Goal: Task Accomplishment & Management: Manage account settings

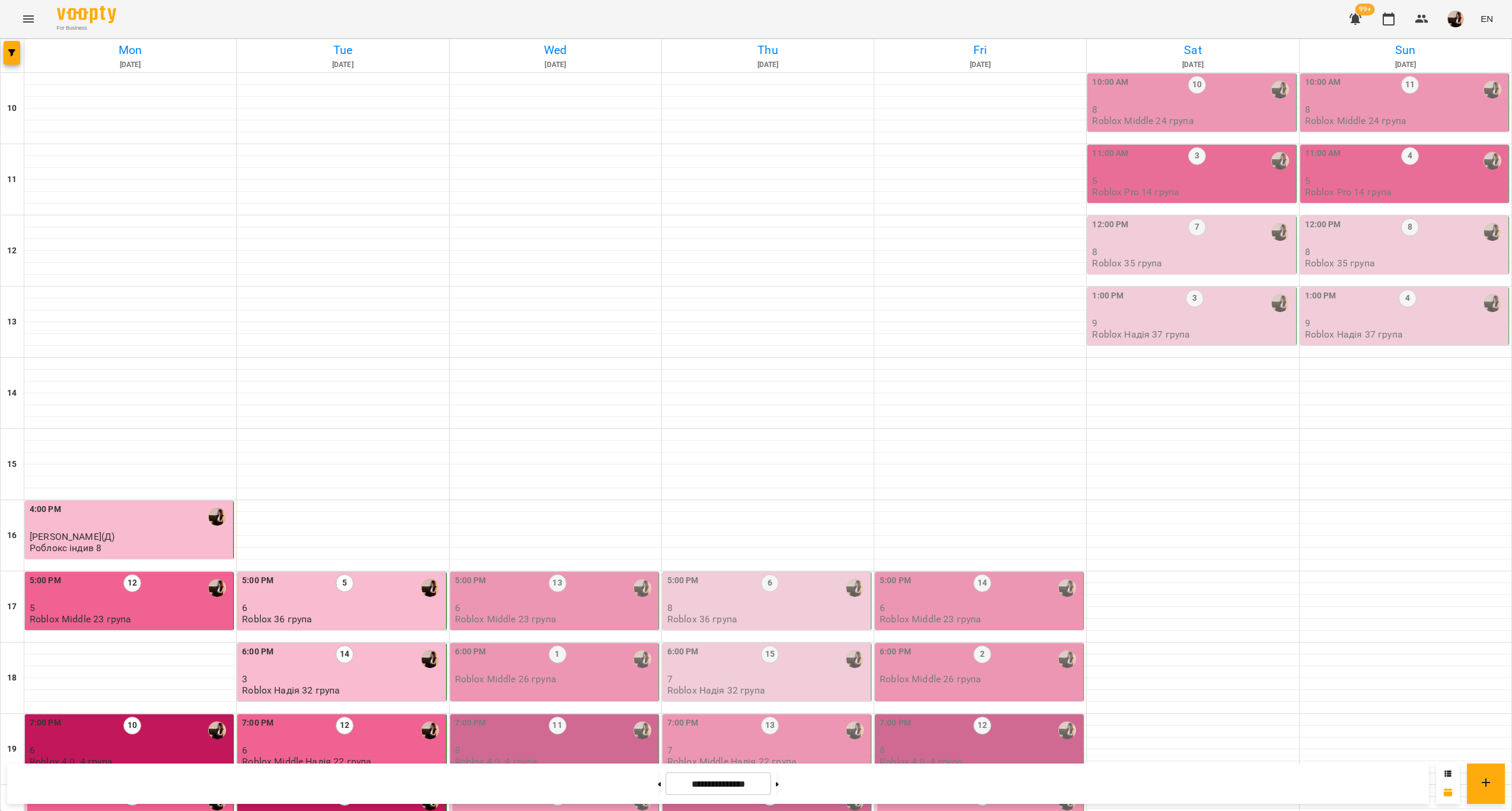
scroll to position [241, 0]
click at [572, 574] on div "5:00 PM 13" at bounding box center [556, 587] width 201 height 27
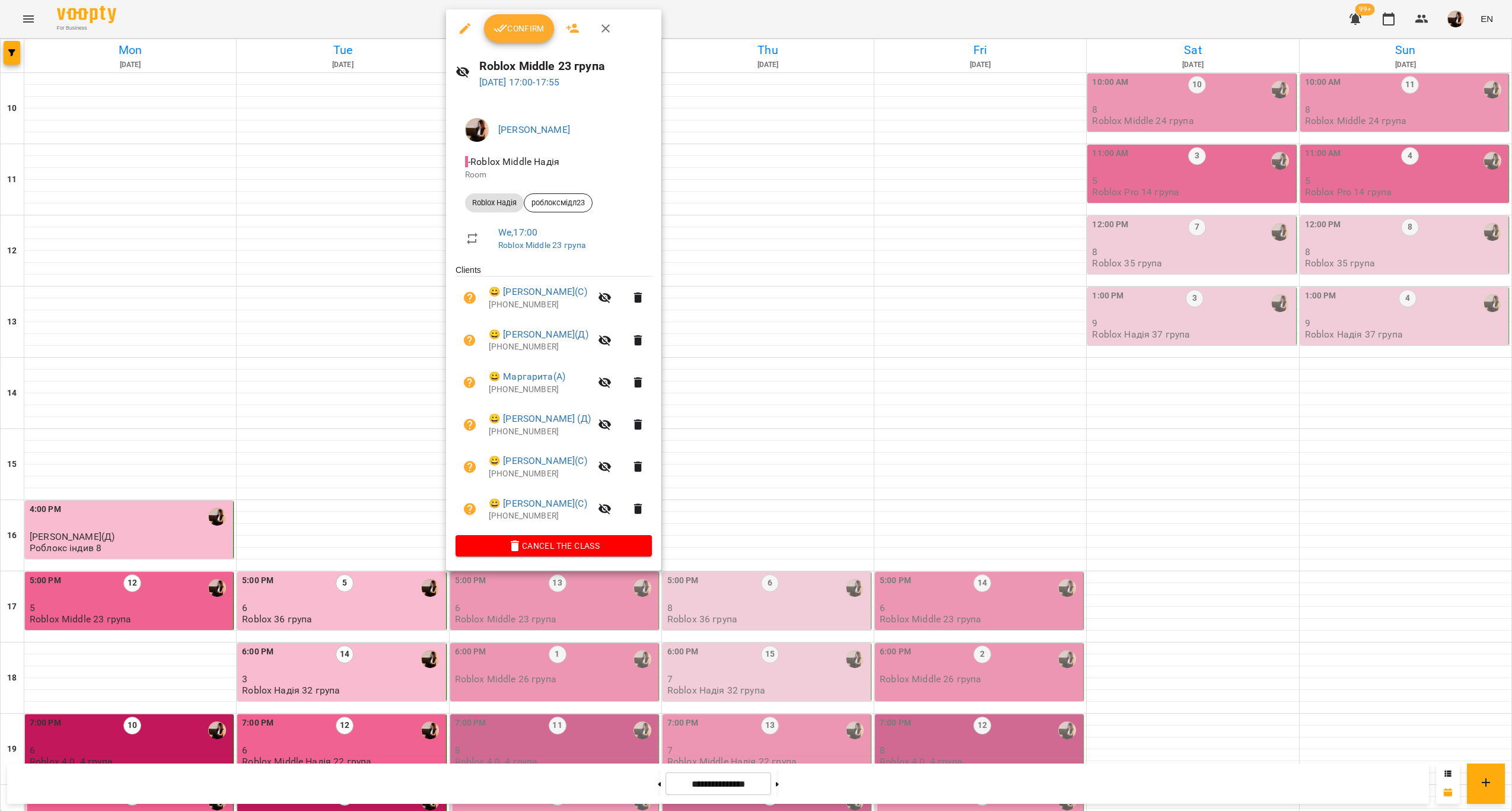
click at [527, 29] on span "Confirm" at bounding box center [519, 28] width 51 height 14
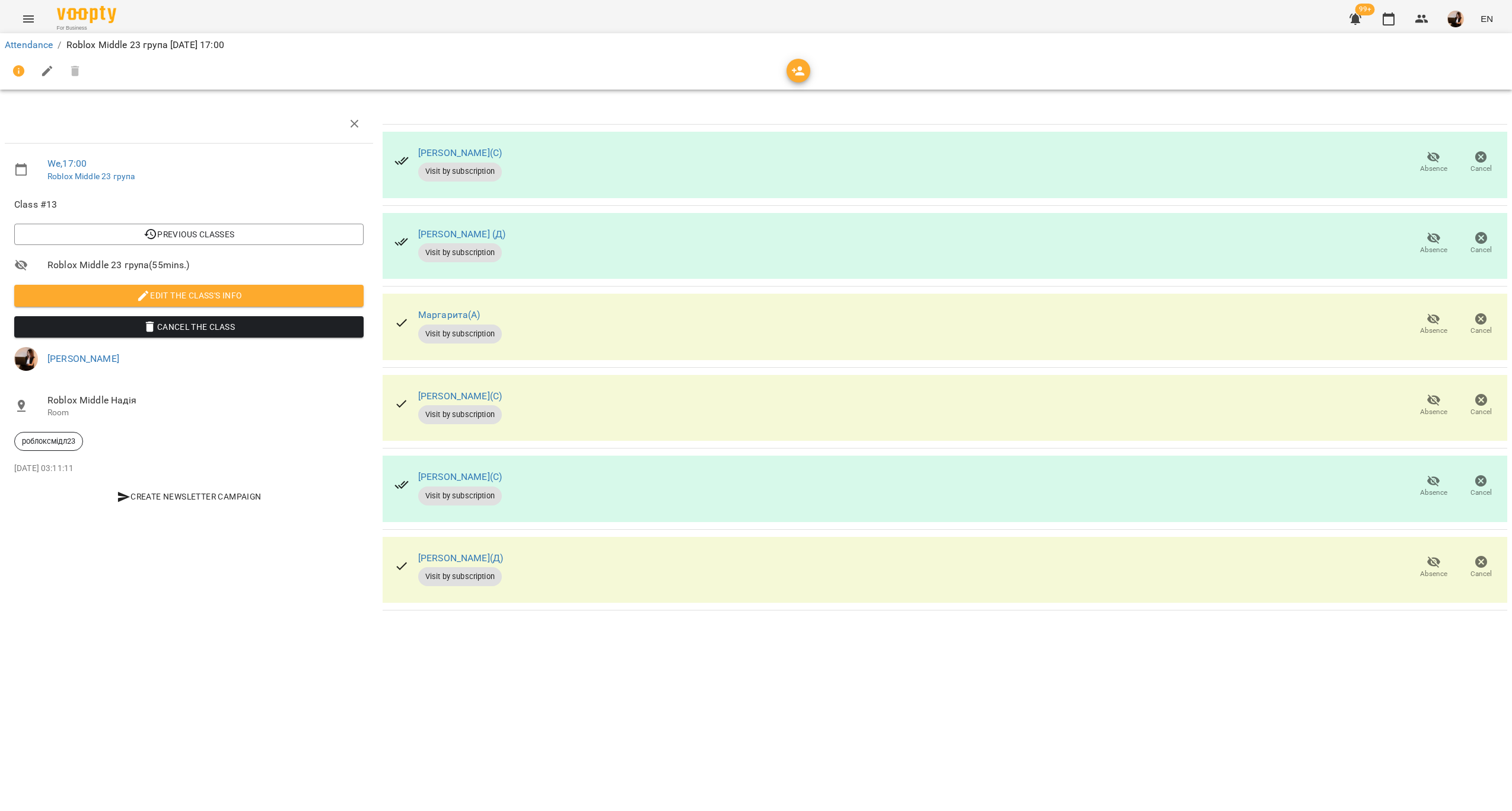
click at [1421, 164] on span "Absence" at bounding box center [1434, 168] width 27 height 10
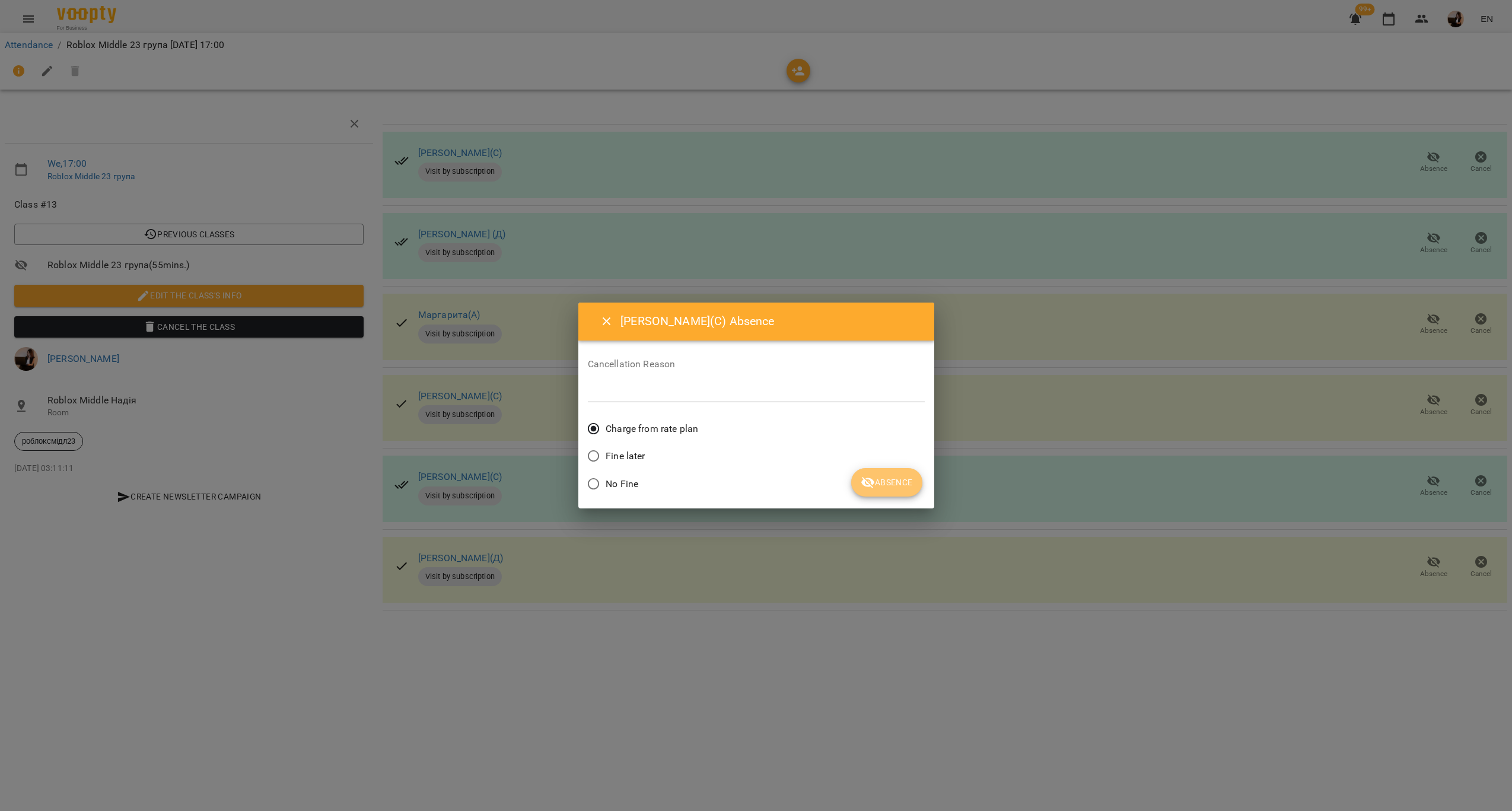
click at [878, 477] on span "Absence" at bounding box center [887, 482] width 52 height 14
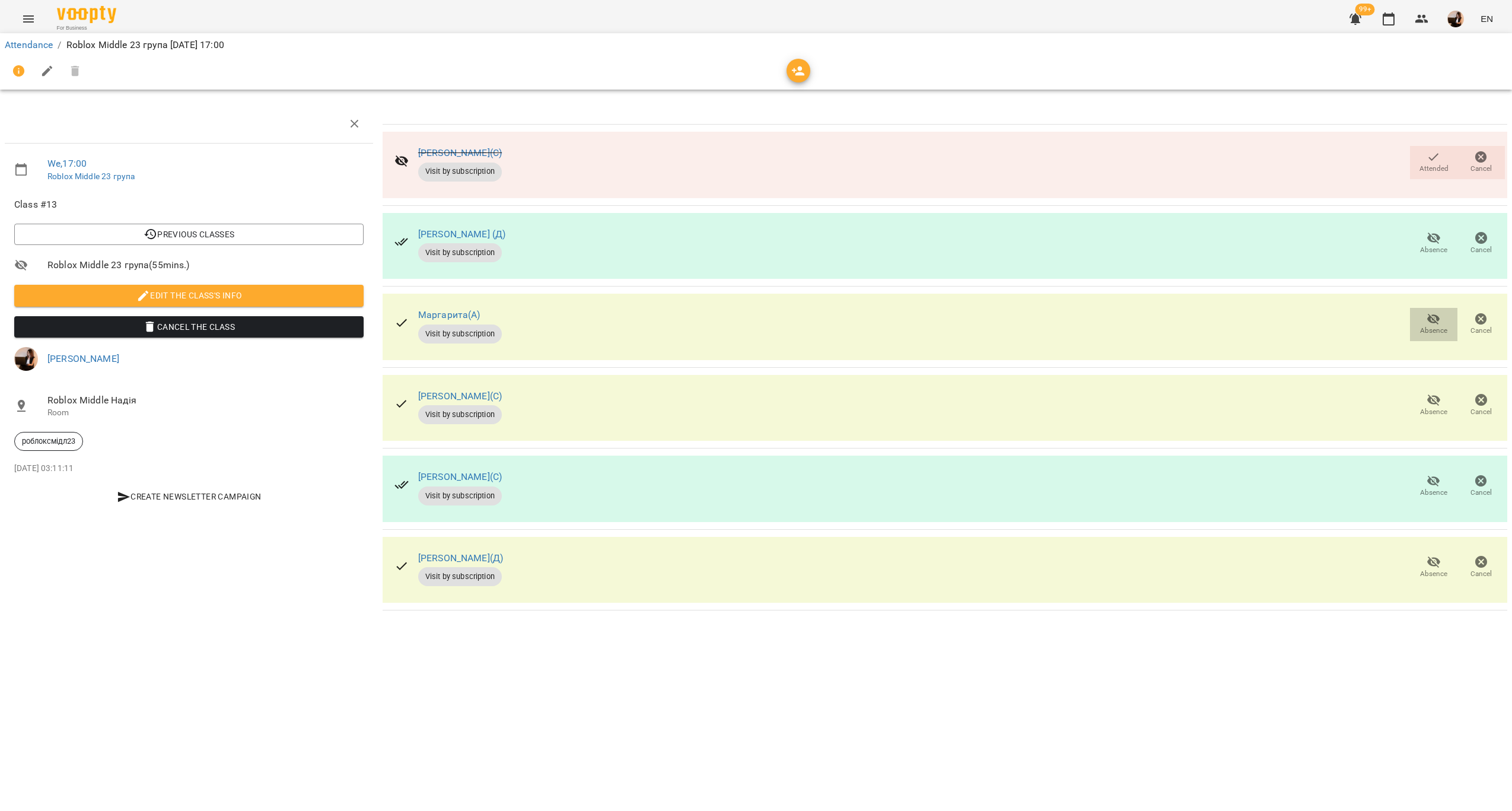
click at [1430, 309] on button "Absence" at bounding box center [1434, 324] width 48 height 33
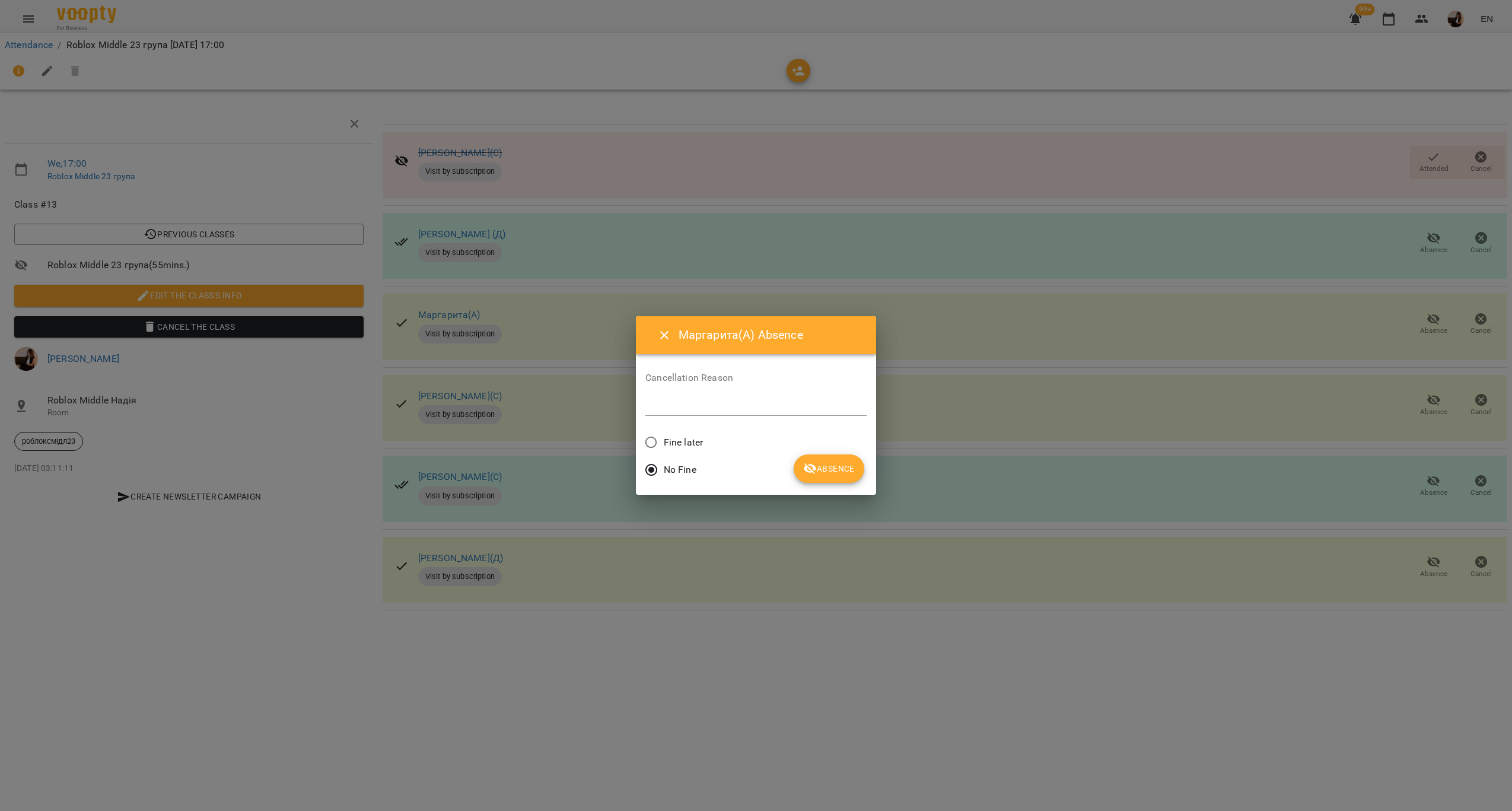
click at [674, 431] on label "Fine later" at bounding box center [671, 442] width 64 height 25
click at [812, 466] on icon "submit" at bounding box center [810, 469] width 14 height 14
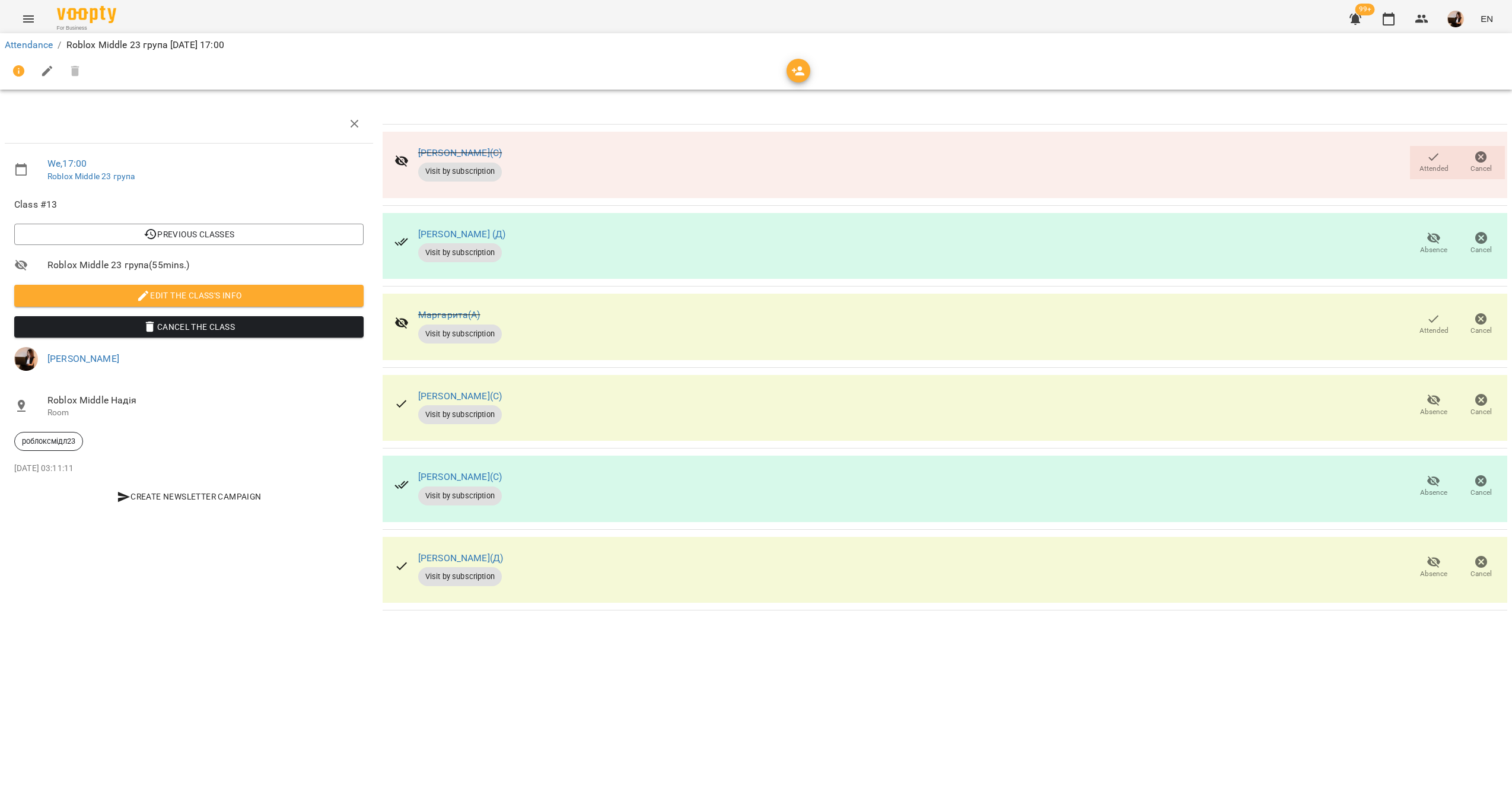
click at [20, 57] on div at bounding box center [47, 71] width 85 height 29
click at [16, 45] on link "Attendance" at bounding box center [29, 45] width 48 height 12
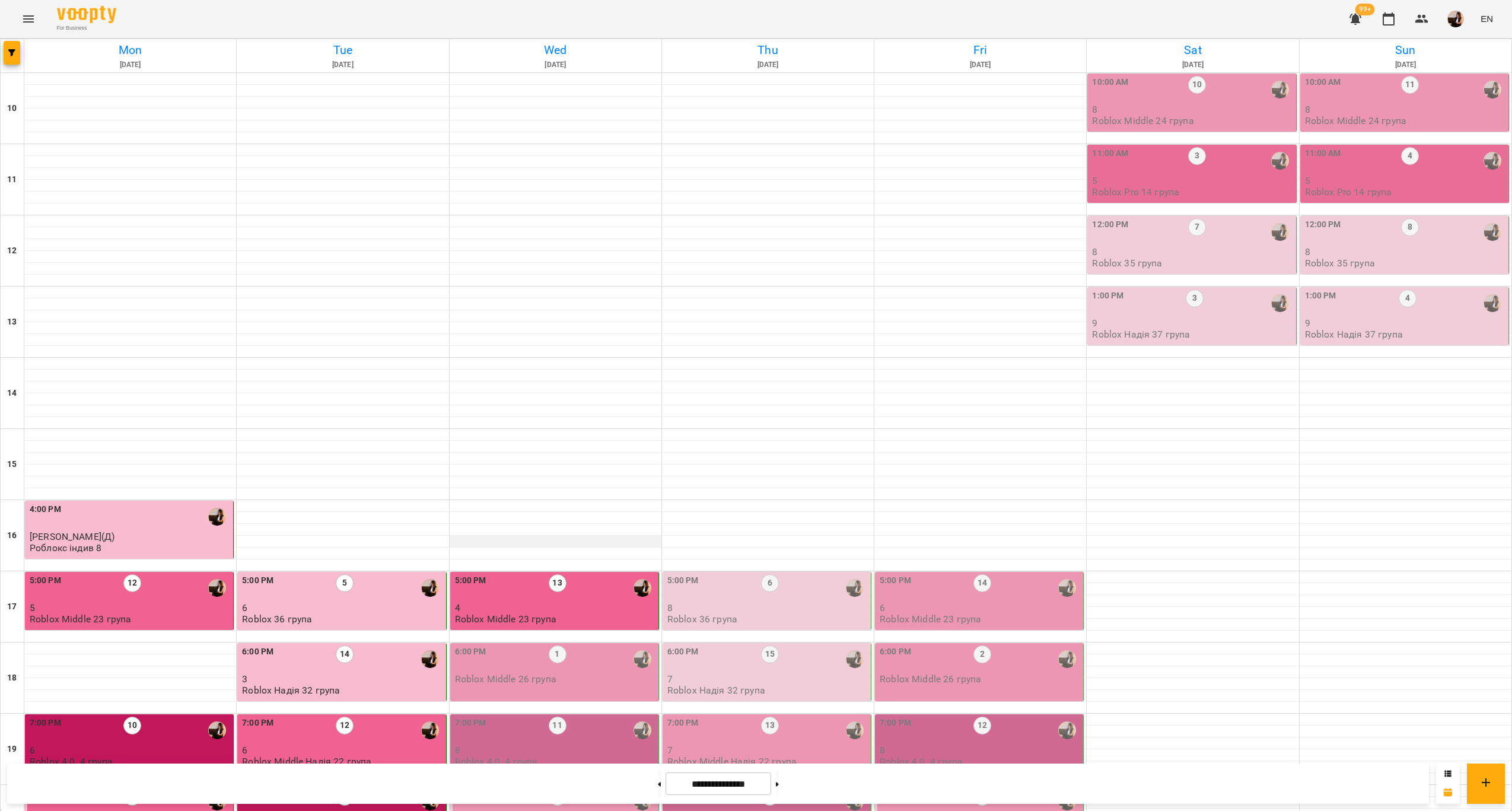
scroll to position [178, 0]
click at [210, 579] on img "Надія Шрай" at bounding box center [217, 588] width 18 height 18
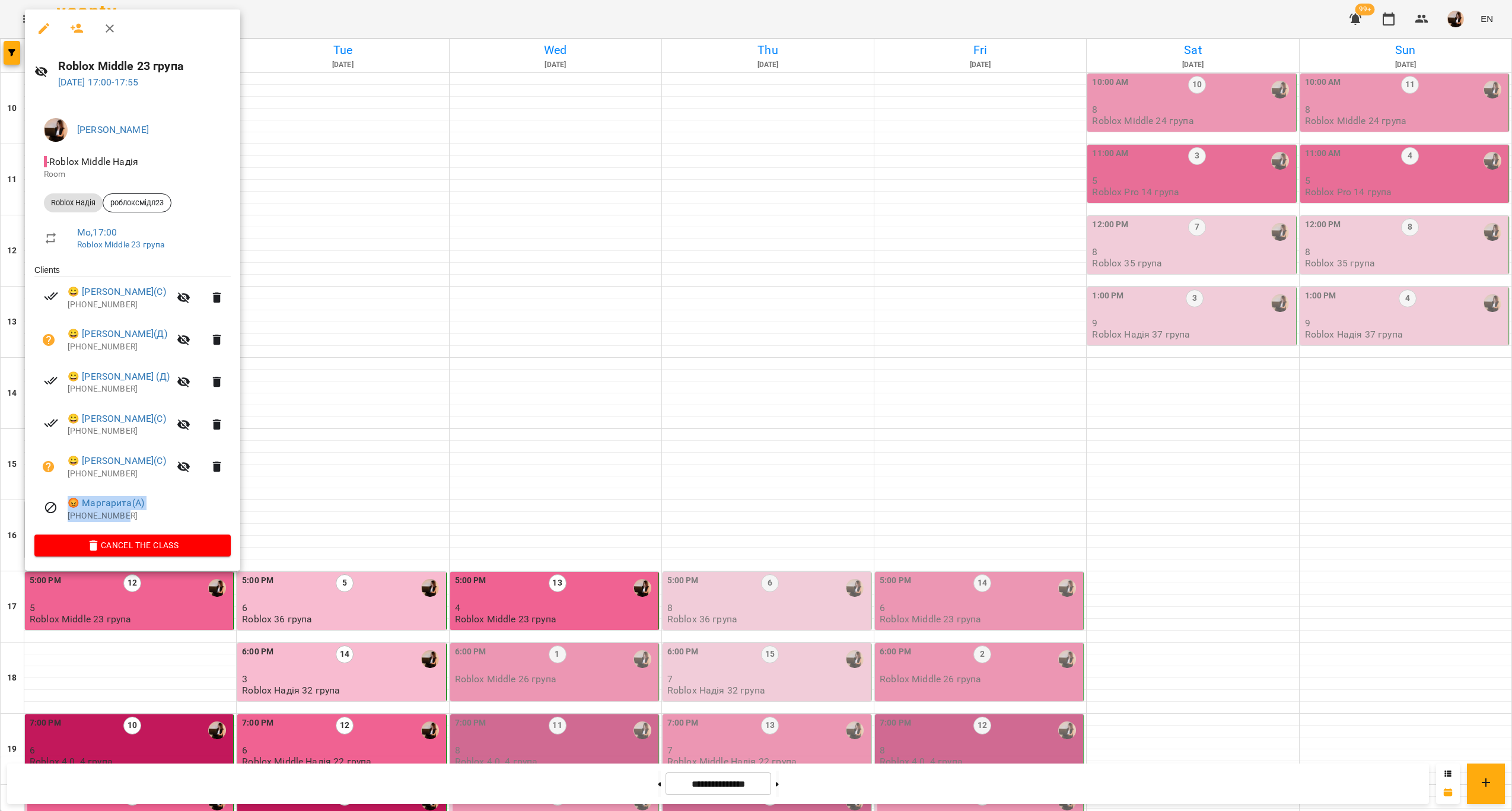
drag, startPoint x: 159, startPoint y: 521, endPoint x: 72, endPoint y: 491, distance: 92.0
click at [72, 491] on li "😡 Маргарита(А) +34624459955" at bounding box center [133, 508] width 196 height 42
copy div "😡 Маргарита(А) +34624459955"
drag, startPoint x: 157, startPoint y: 111, endPoint x: 158, endPoint y: 77, distance: 34.0
click at [158, 77] on div "Roblox Middle 23 група 15 Sep 2025 17:00 - 17:55 Надія Шрай - Roblox Middle Над…" at bounding box center [132, 290] width 215 height 561
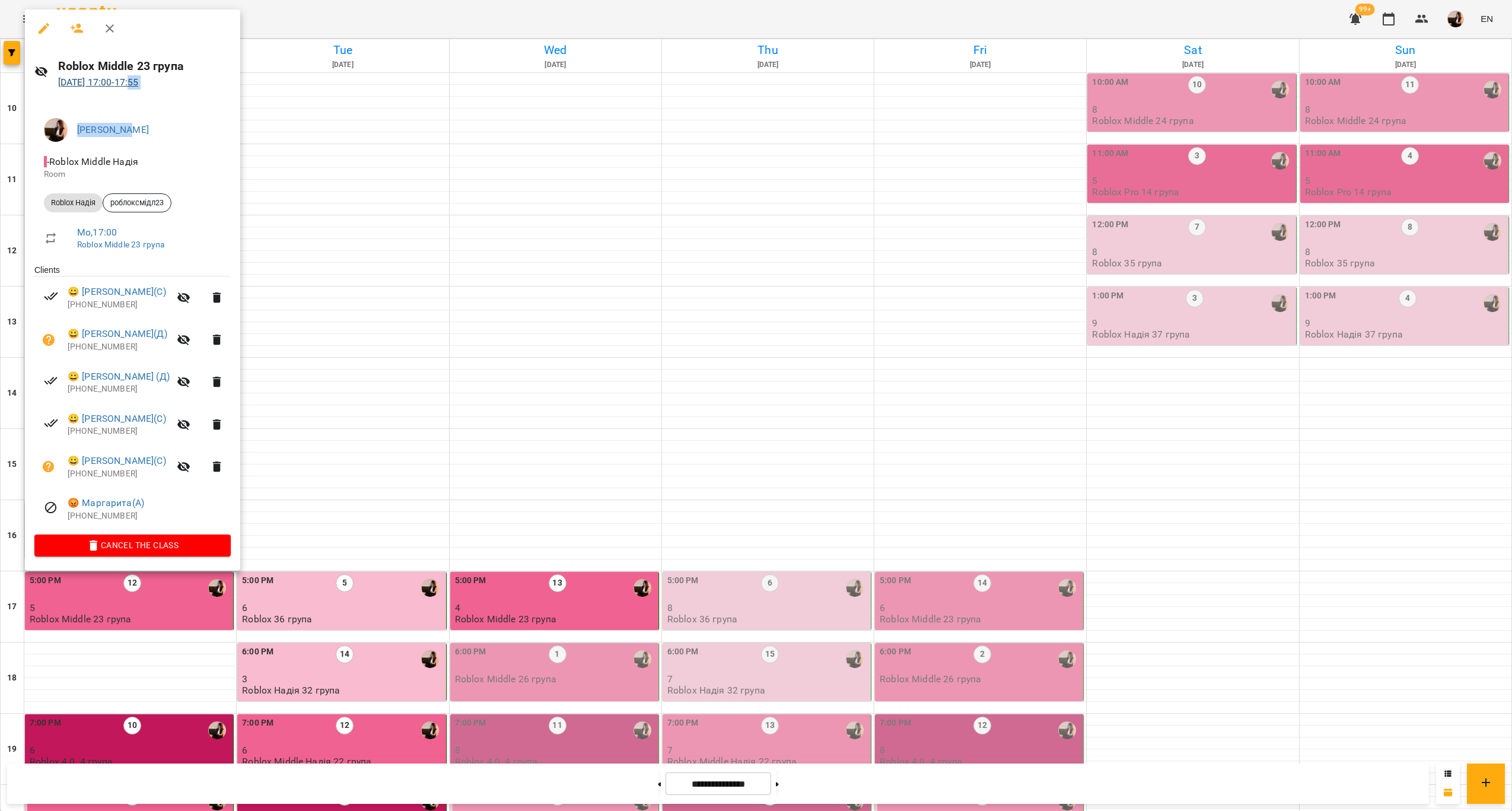
click at [158, 77] on p "15 Sep 2025 17:00 - 17:55" at bounding box center [144, 82] width 173 height 14
click at [157, 63] on h6 "Roblox Middle 23 група" at bounding box center [144, 66] width 173 height 18
copy h6 "Roblox Middle 23 група"
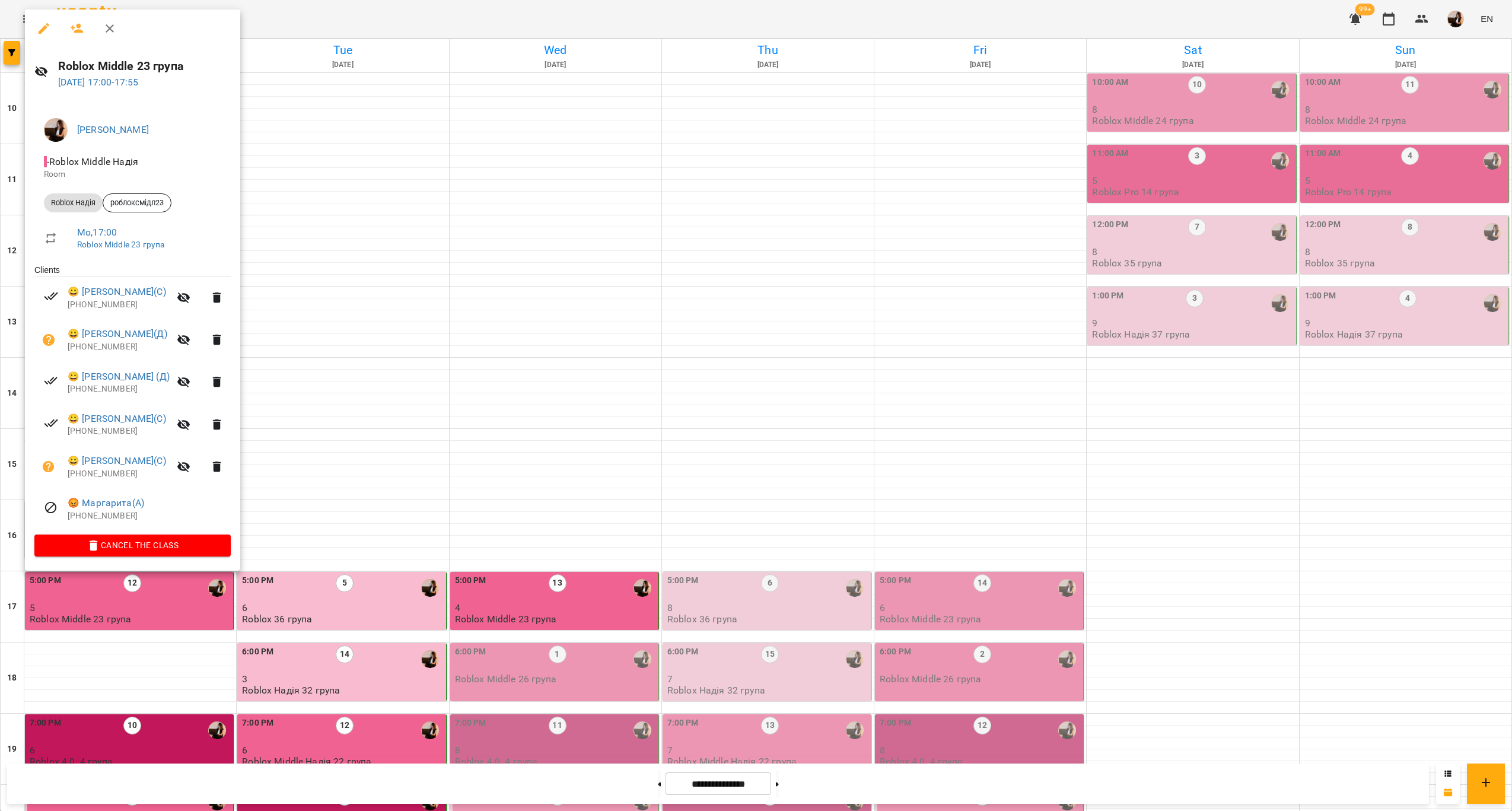
click at [436, 561] on div at bounding box center [756, 405] width 1512 height 811
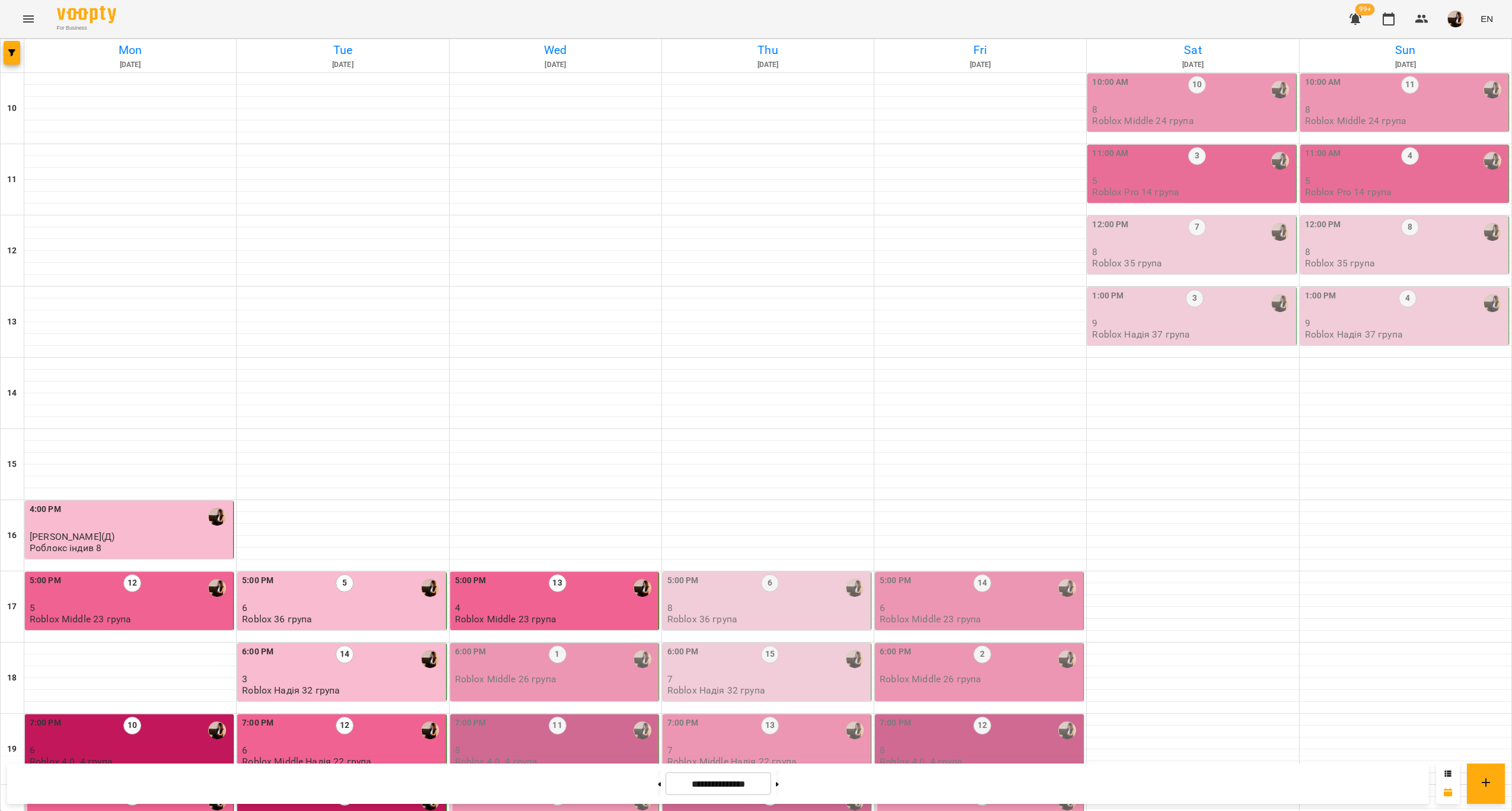
click at [396, 574] on div "5:00 PM 5" at bounding box center [342, 587] width 201 height 27
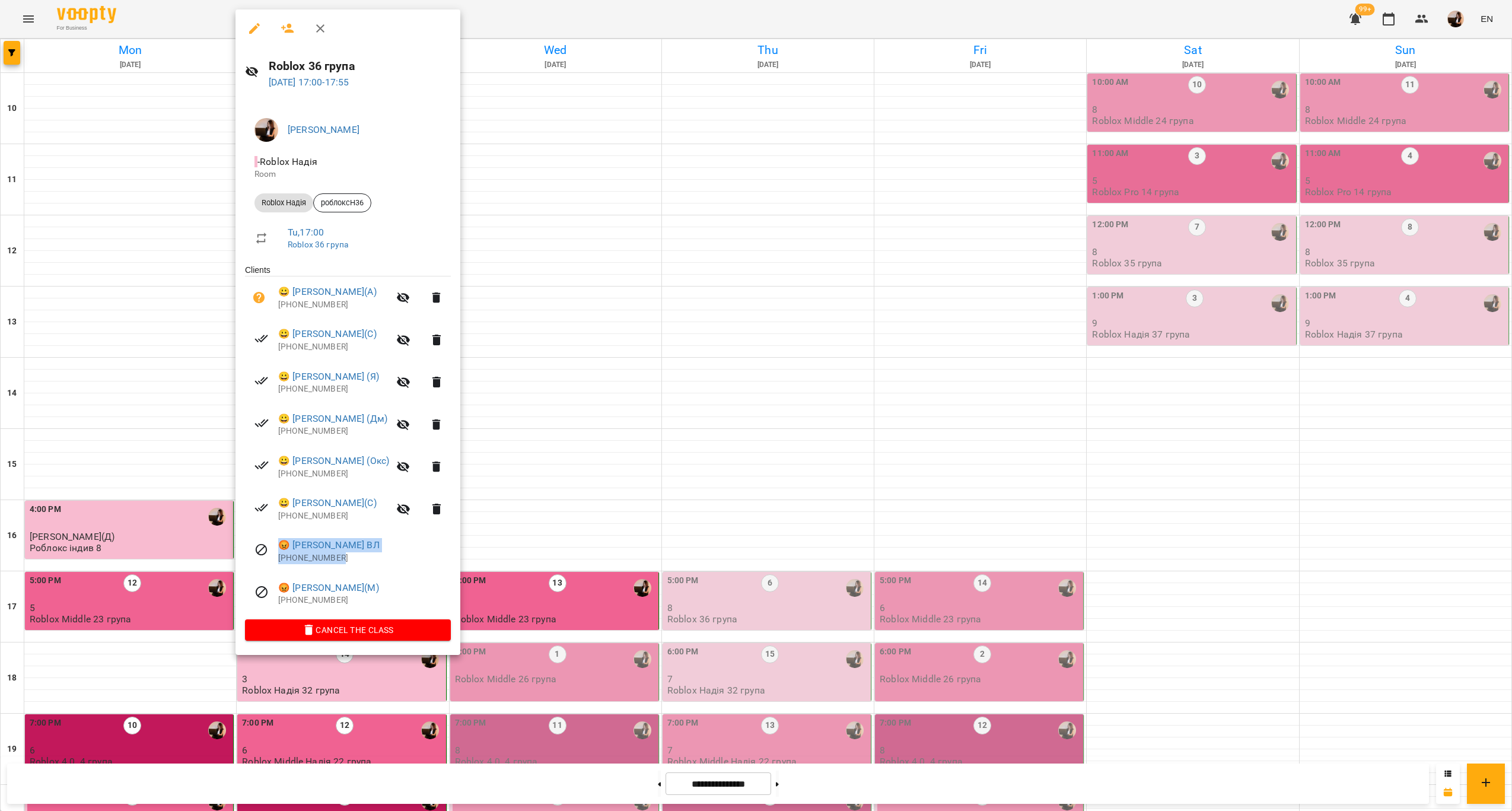
drag, startPoint x: 389, startPoint y: 554, endPoint x: 281, endPoint y: 535, distance: 109.7
click at [281, 535] on li "😡 Богдан Волошин ВЛ +380969840112" at bounding box center [348, 550] width 206 height 42
copy div "😡 Богдан Волошин ВЛ +380969840112"
click at [331, 68] on h6 "Roblox 36 група" at bounding box center [360, 66] width 182 height 18
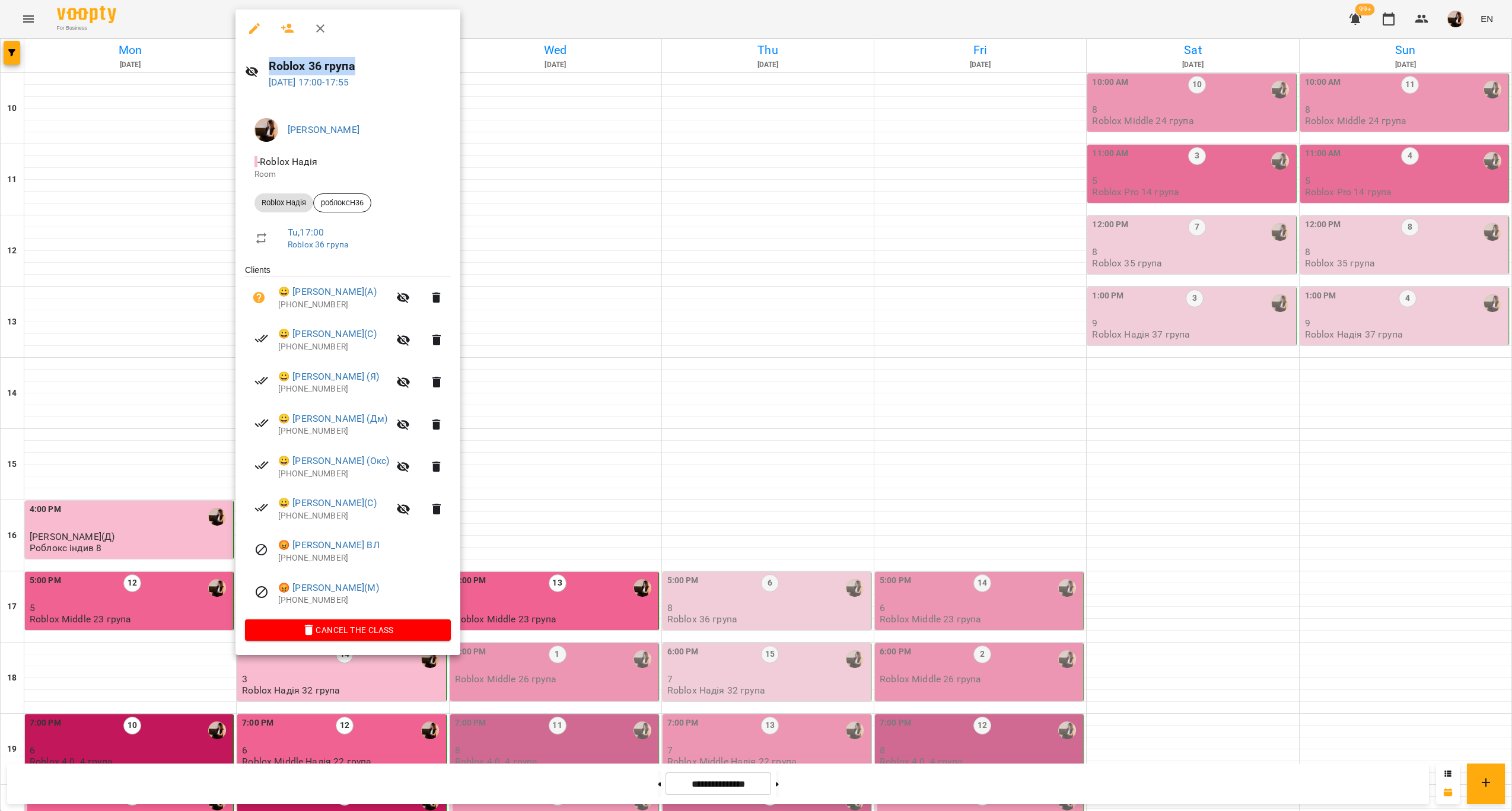
click at [331, 68] on h6 "Roblox 36 група" at bounding box center [360, 66] width 182 height 18
copy h6 "Roblox 36 група"
click at [631, 468] on div at bounding box center [756, 405] width 1512 height 811
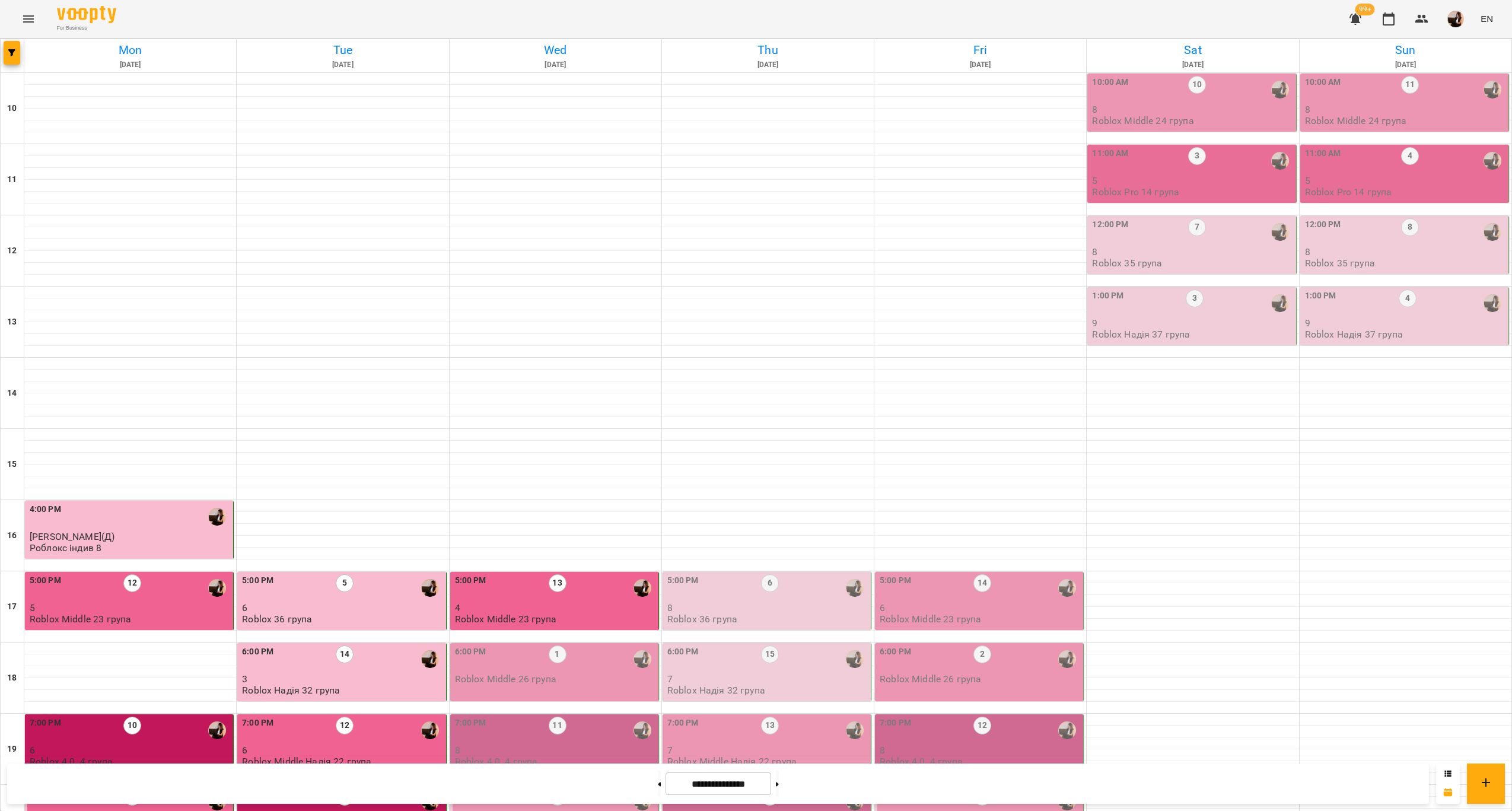
click at [360, 674] on p "3" at bounding box center [342, 679] width 201 height 10
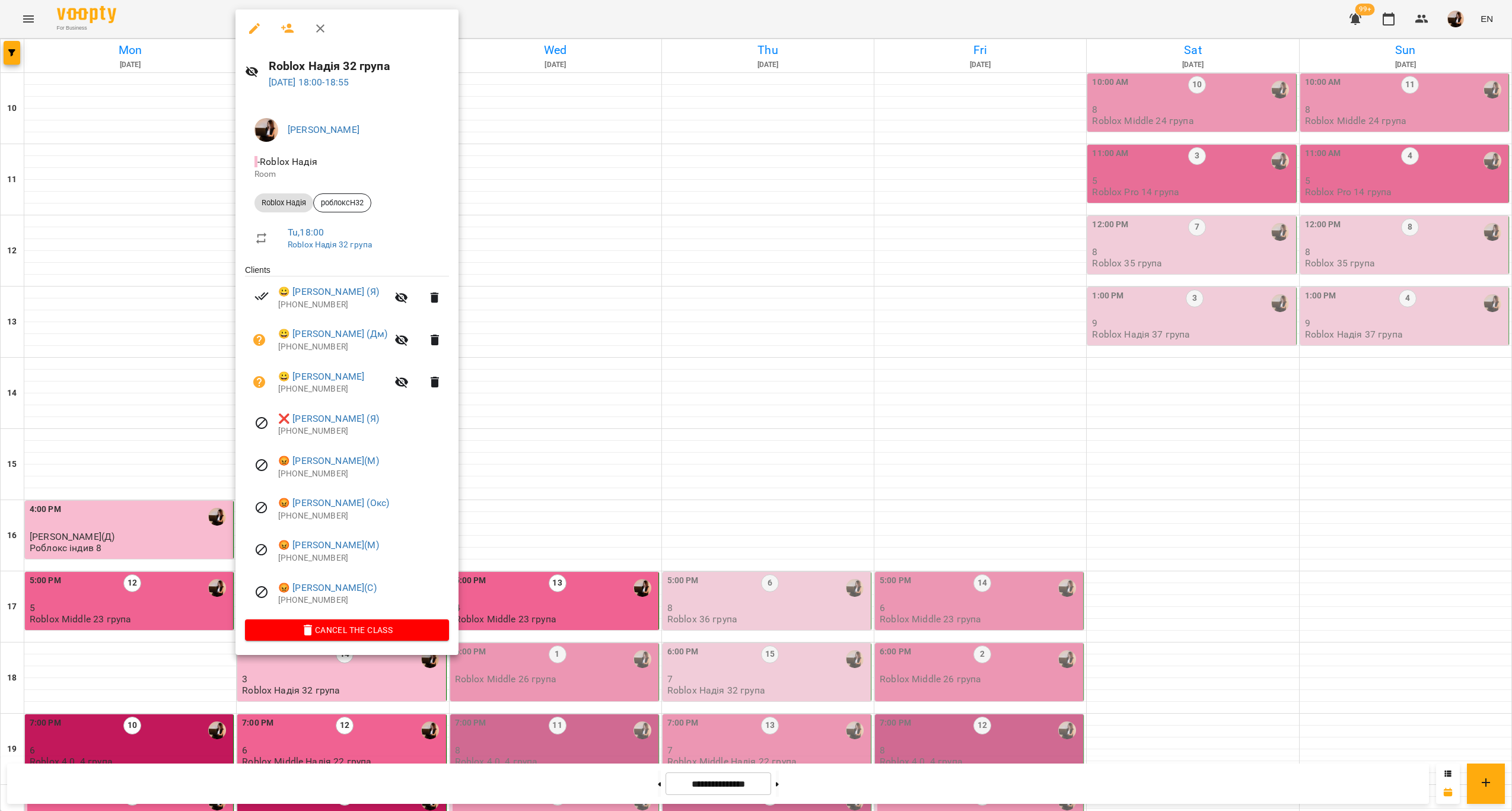
click at [542, 454] on div at bounding box center [756, 405] width 1512 height 811
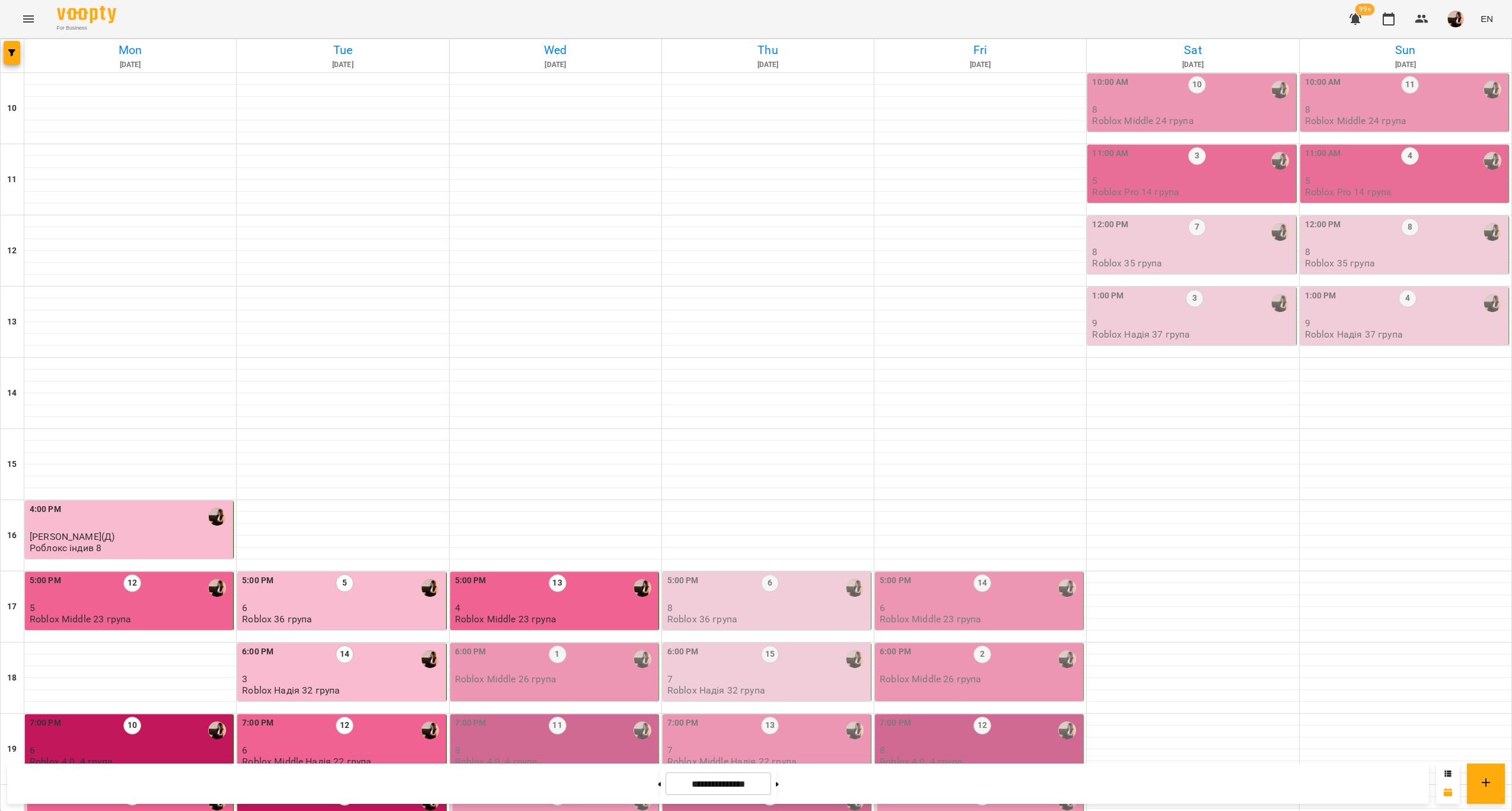
click at [362, 810] on p "6" at bounding box center [342, 822] width 201 height 10
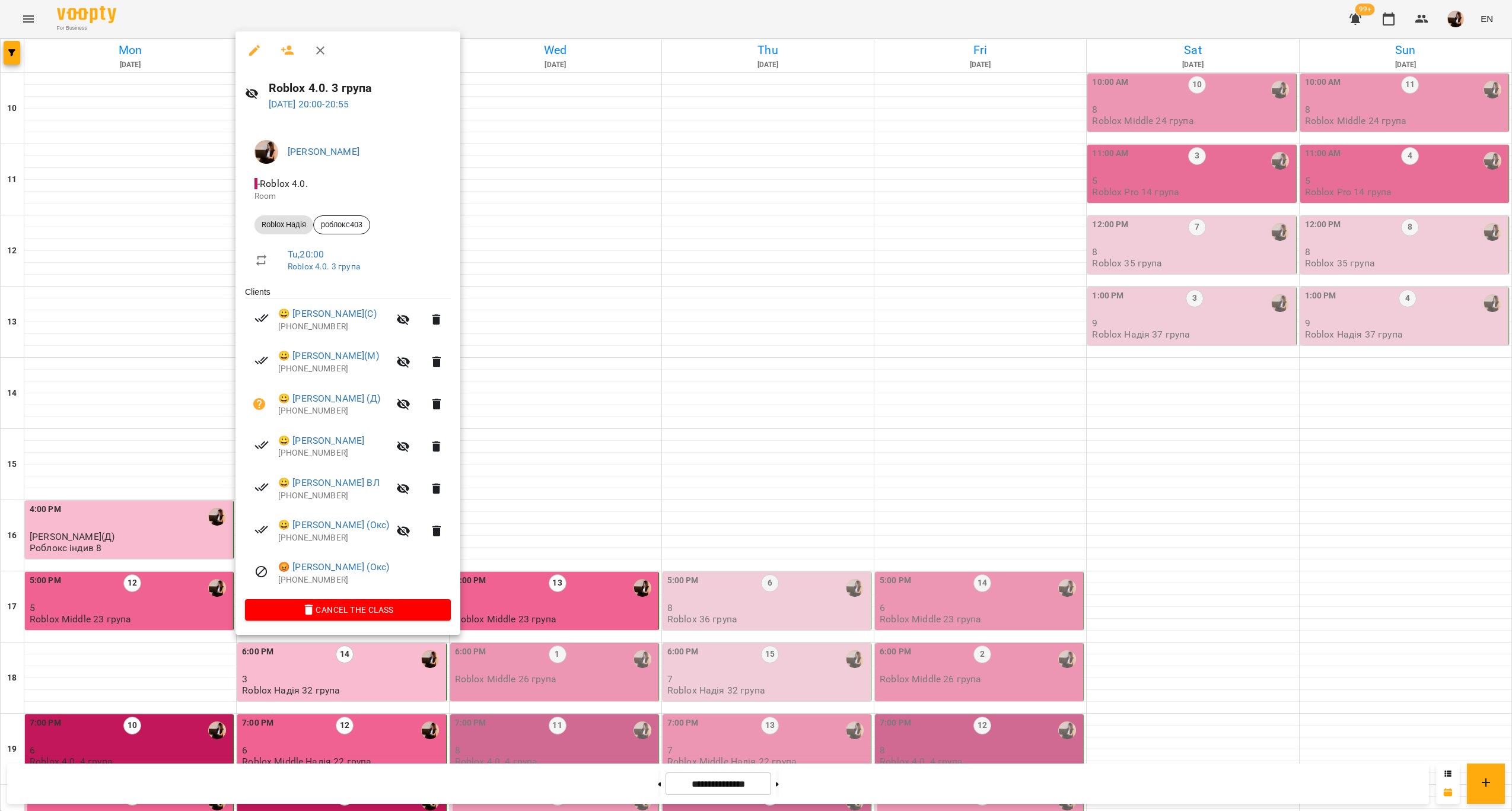
click at [559, 510] on div at bounding box center [756, 405] width 1512 height 811
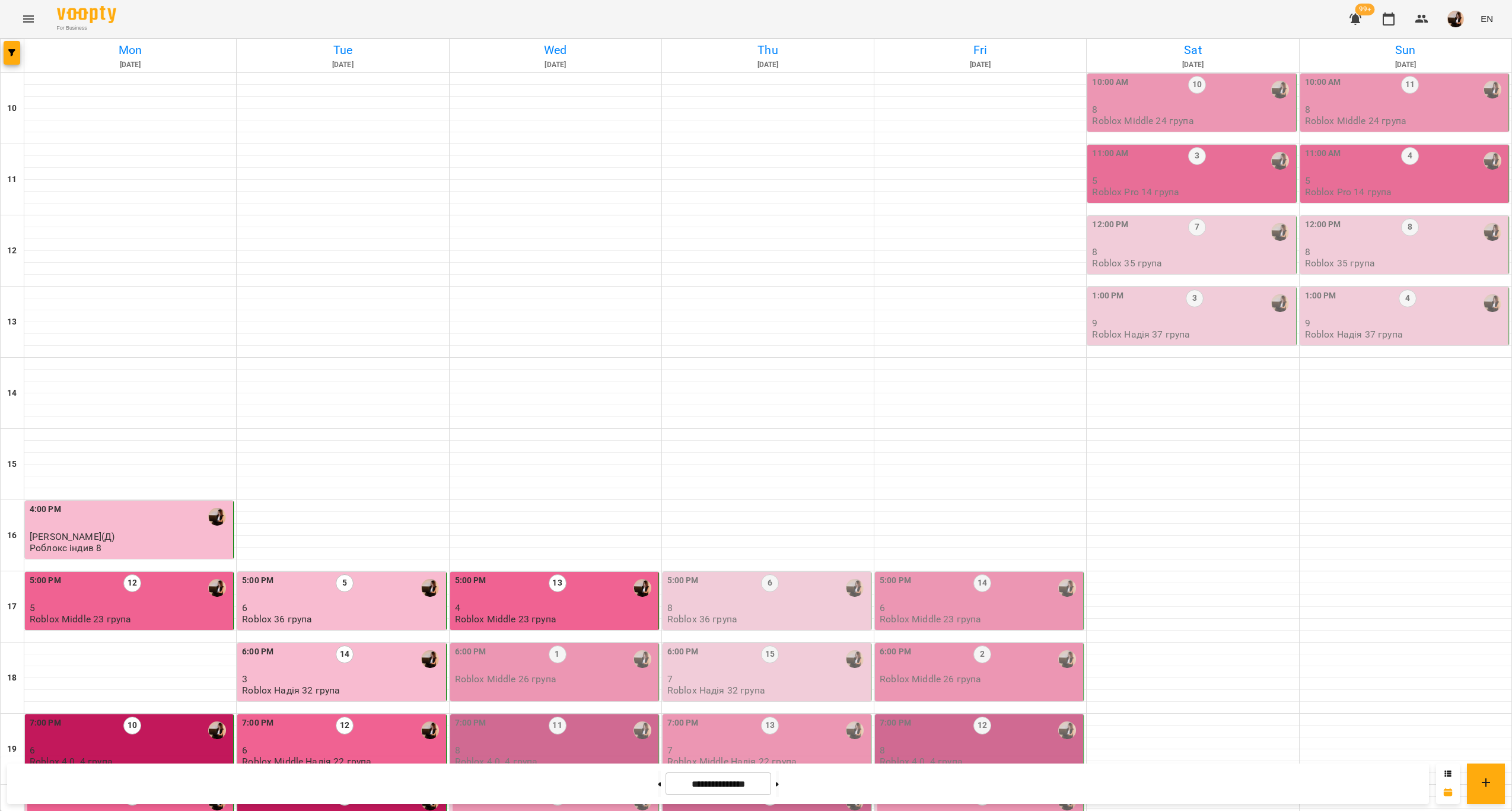
scroll to position [178, 0]
click at [658, 787] on button at bounding box center [660, 784] width 3 height 26
type input "**********"
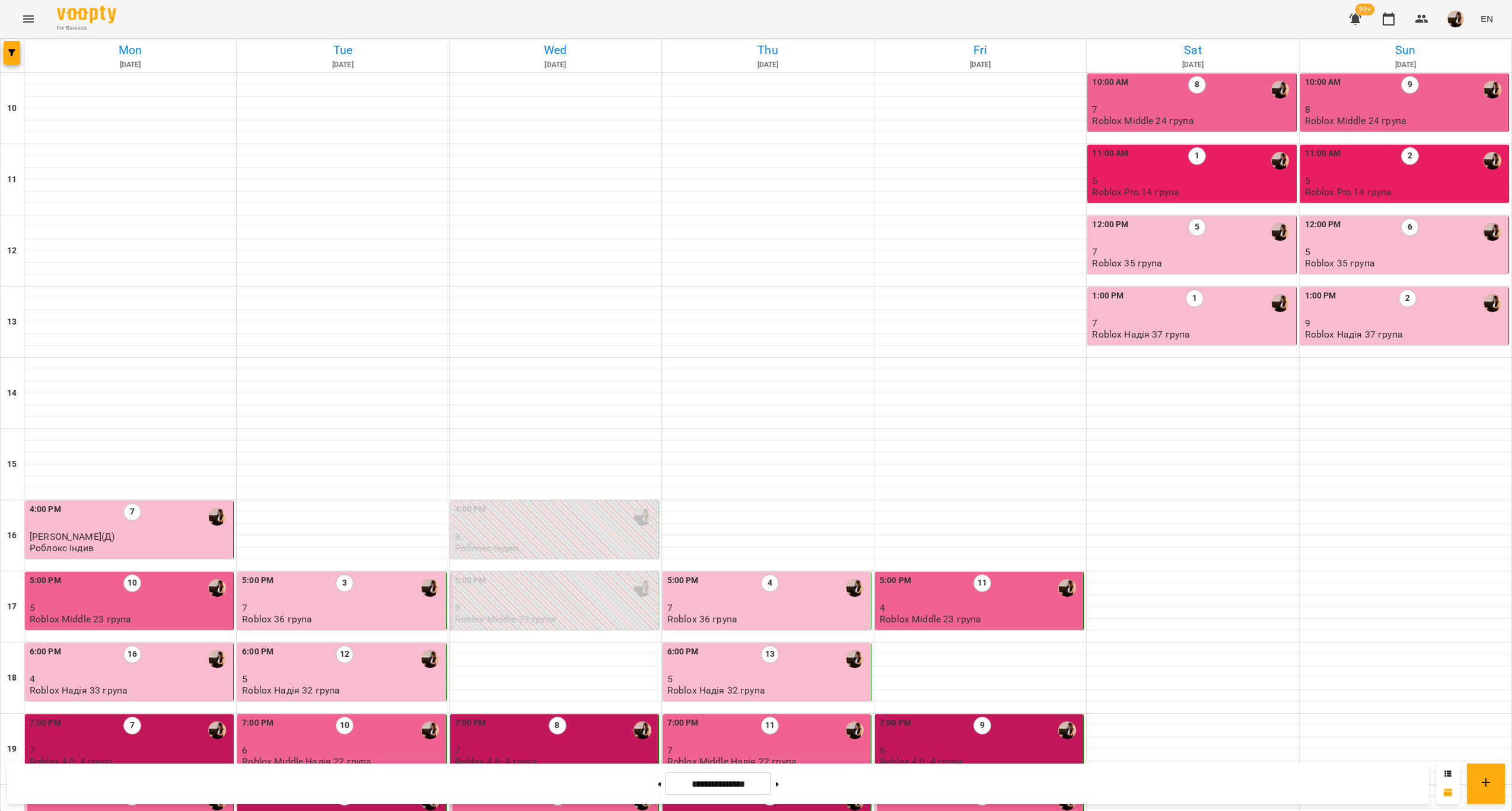
scroll to position [241, 0]
click at [815, 574] on div "5:00 PM 4" at bounding box center [768, 587] width 201 height 27
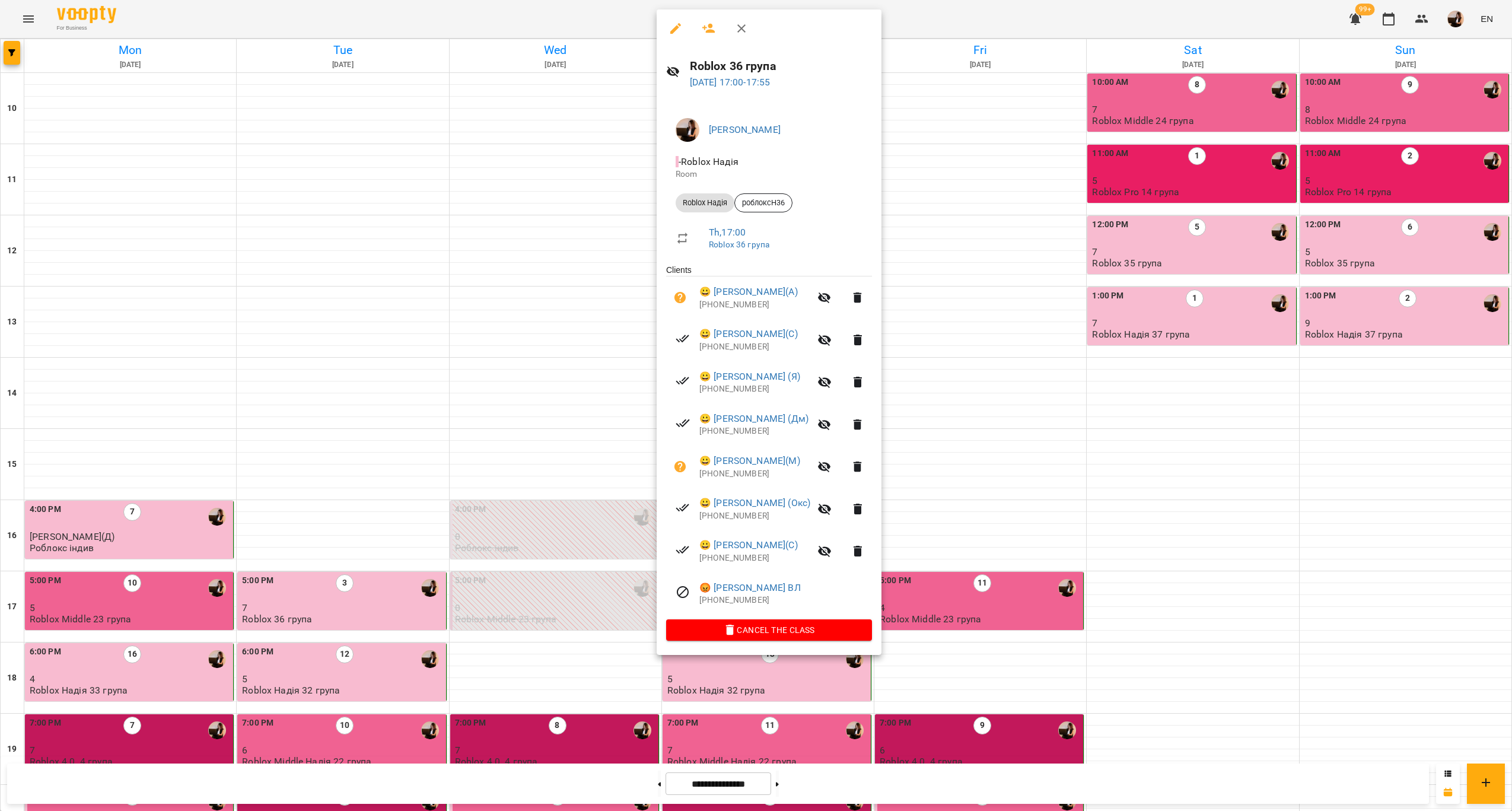
click at [1028, 365] on div at bounding box center [756, 405] width 1512 height 811
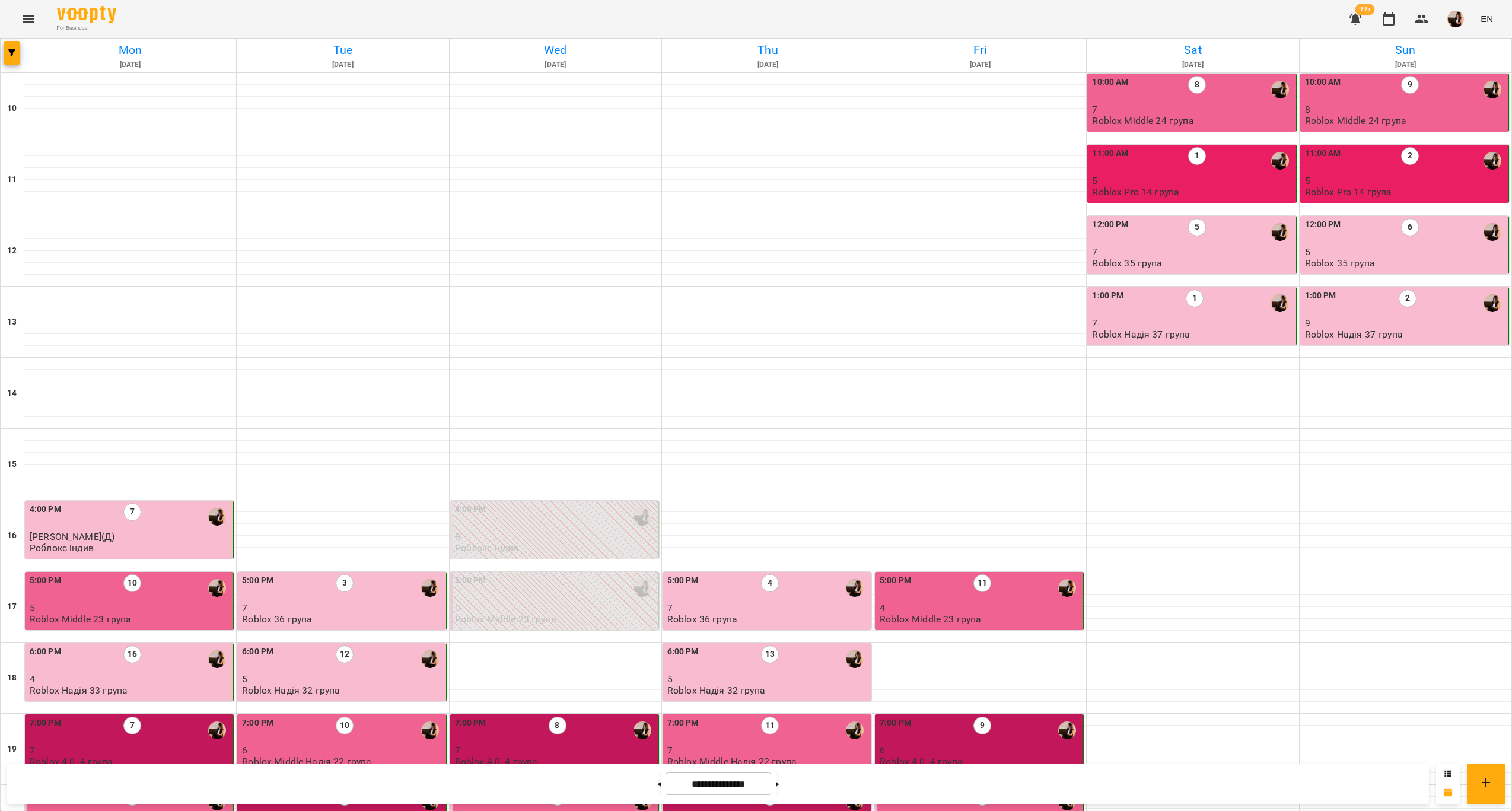
click at [772, 674] on p "5" at bounding box center [768, 679] width 201 height 10
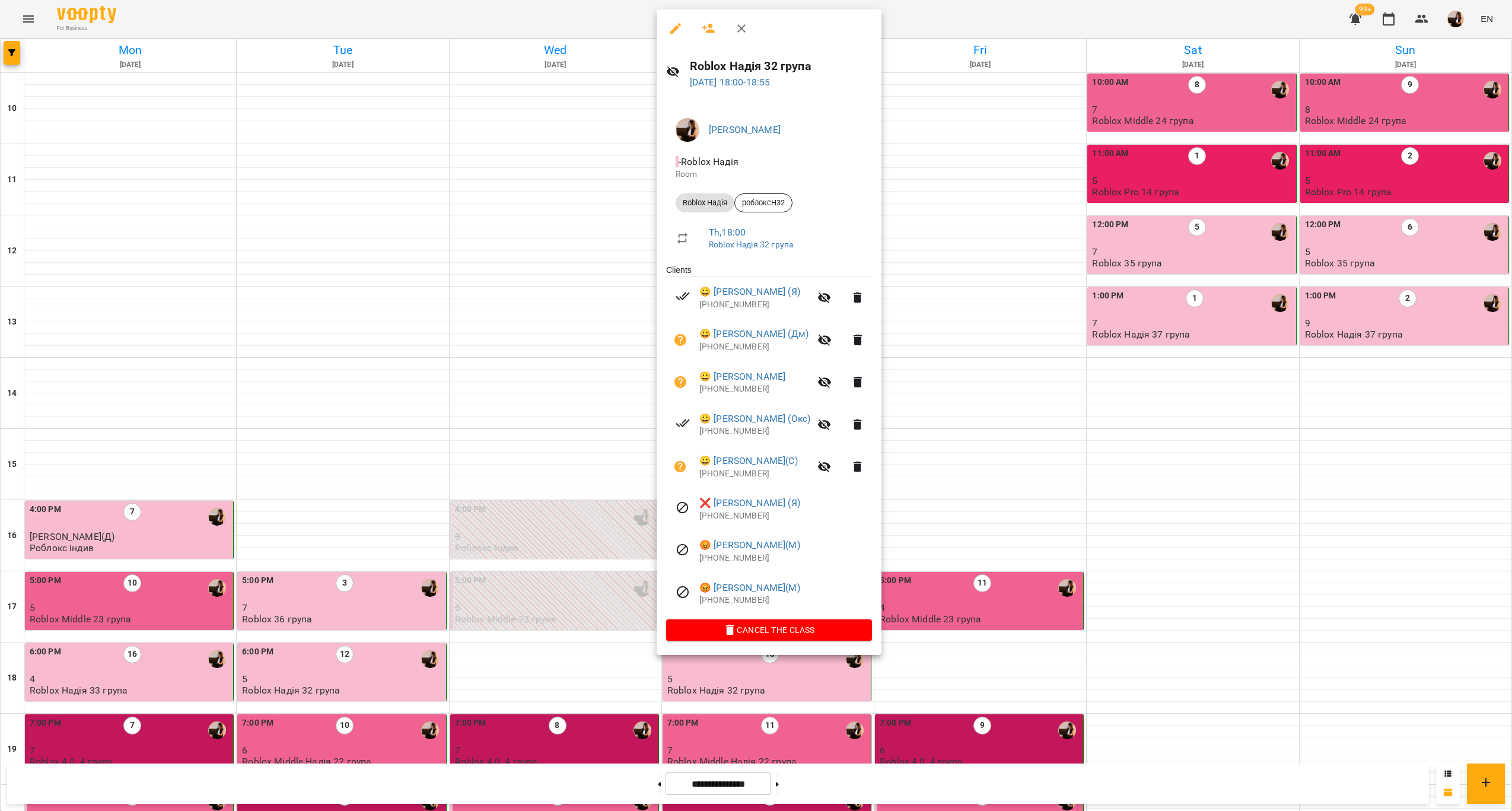
click at [764, 64] on h6 "Roblox Надія 32 група" at bounding box center [780, 66] width 182 height 18
click at [764, 64] on h6 "Roblox Надія 32 група" at bounding box center [780, 66] width 182 height 18
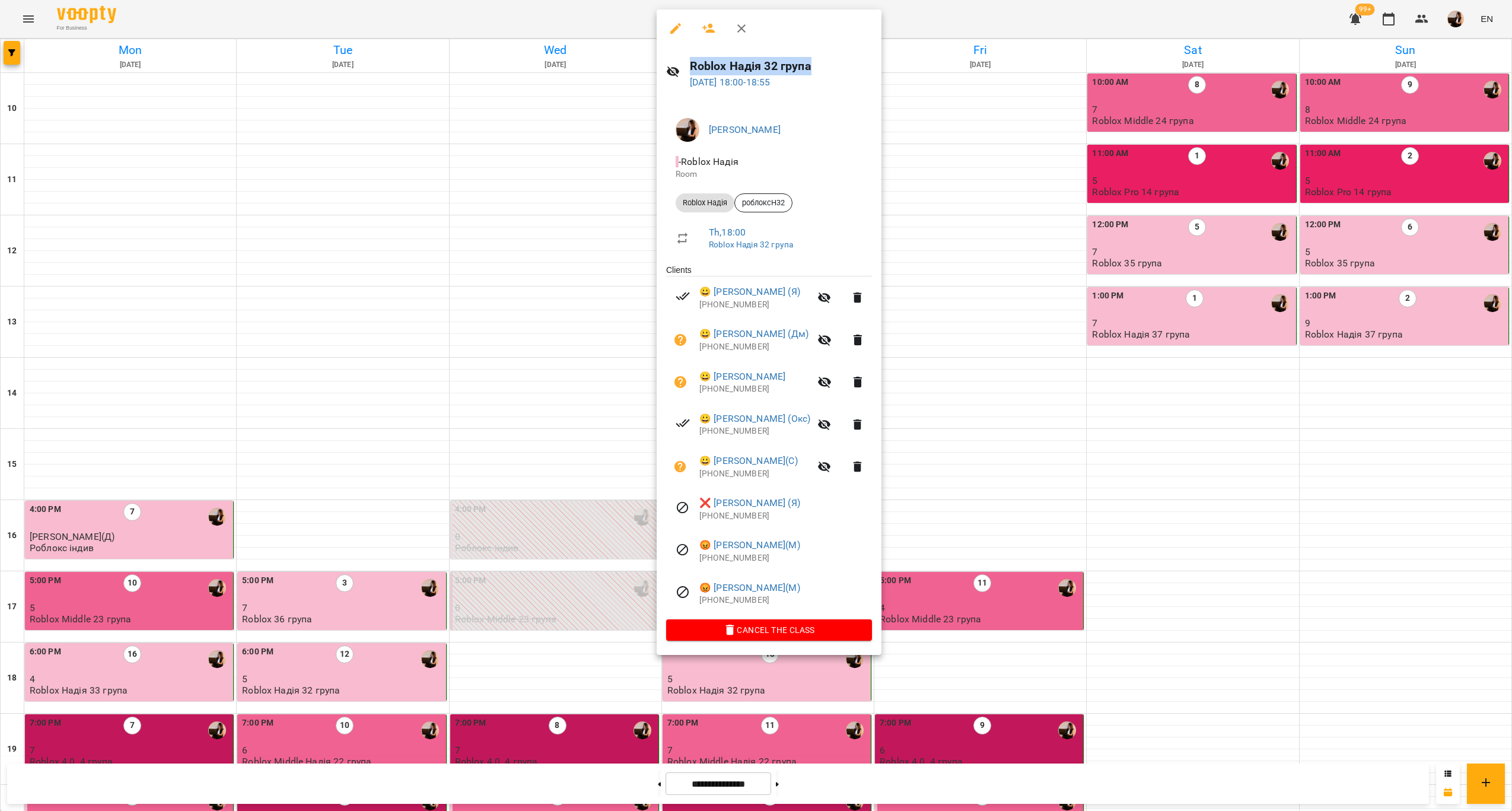
click at [764, 64] on h6 "Roblox Надія 32 група" at bounding box center [780, 66] width 182 height 18
click at [933, 370] on div at bounding box center [756, 405] width 1512 height 811
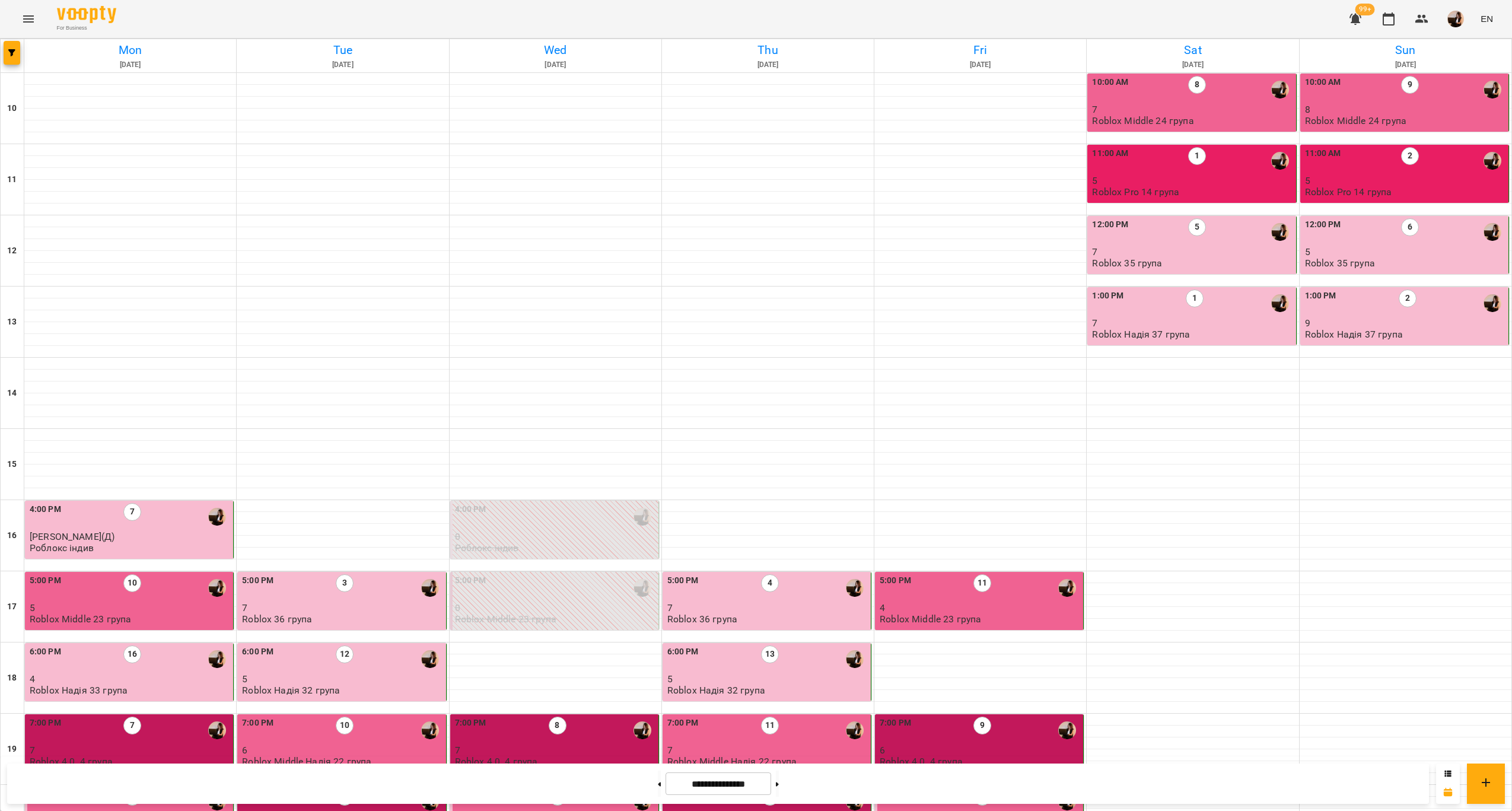
click at [783, 717] on div "7:00 PM 11" at bounding box center [768, 730] width 201 height 27
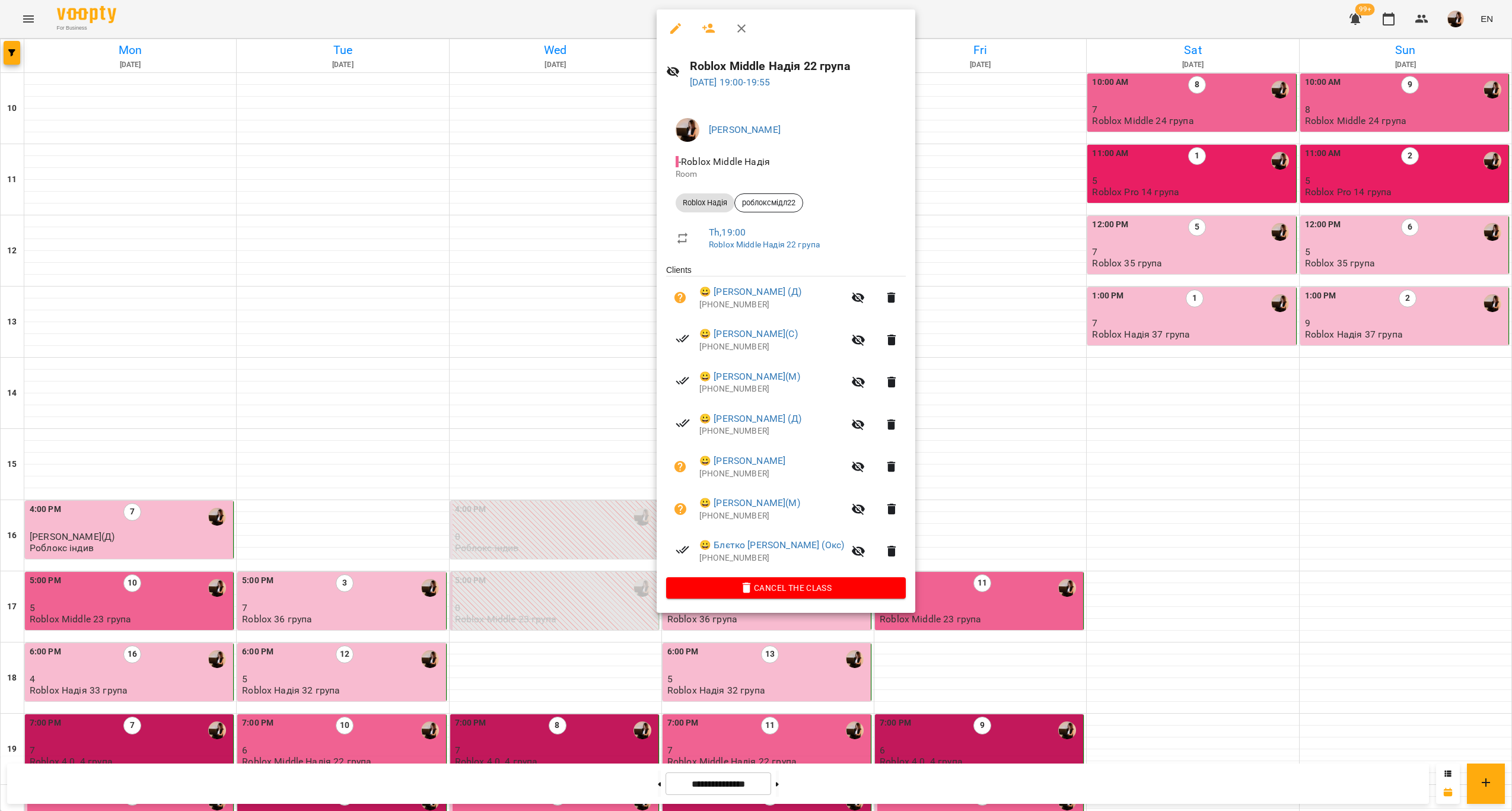
click at [935, 505] on div at bounding box center [756, 405] width 1512 height 811
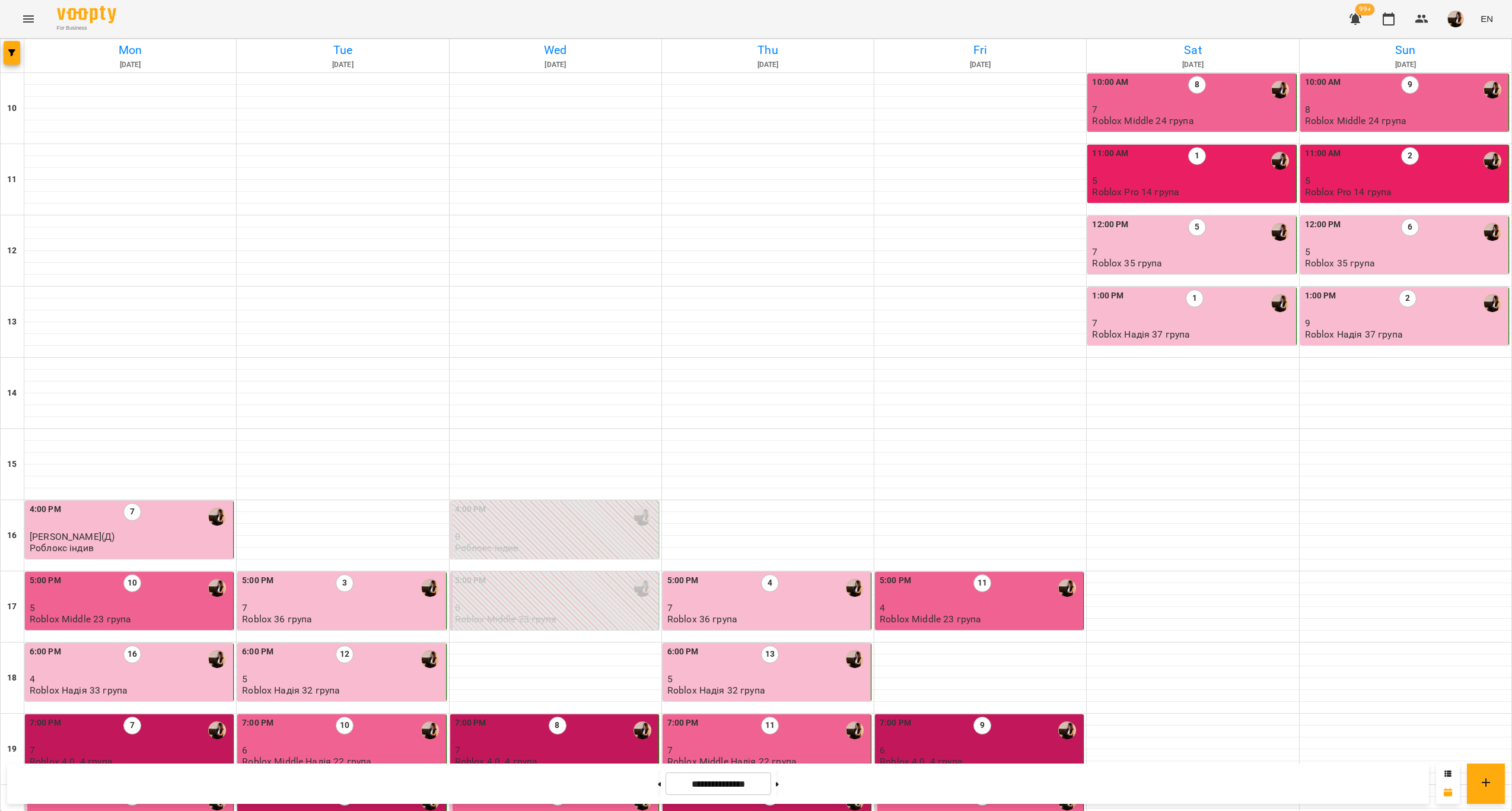
click at [798, 788] on div "8:00 PM 10" at bounding box center [768, 801] width 201 height 27
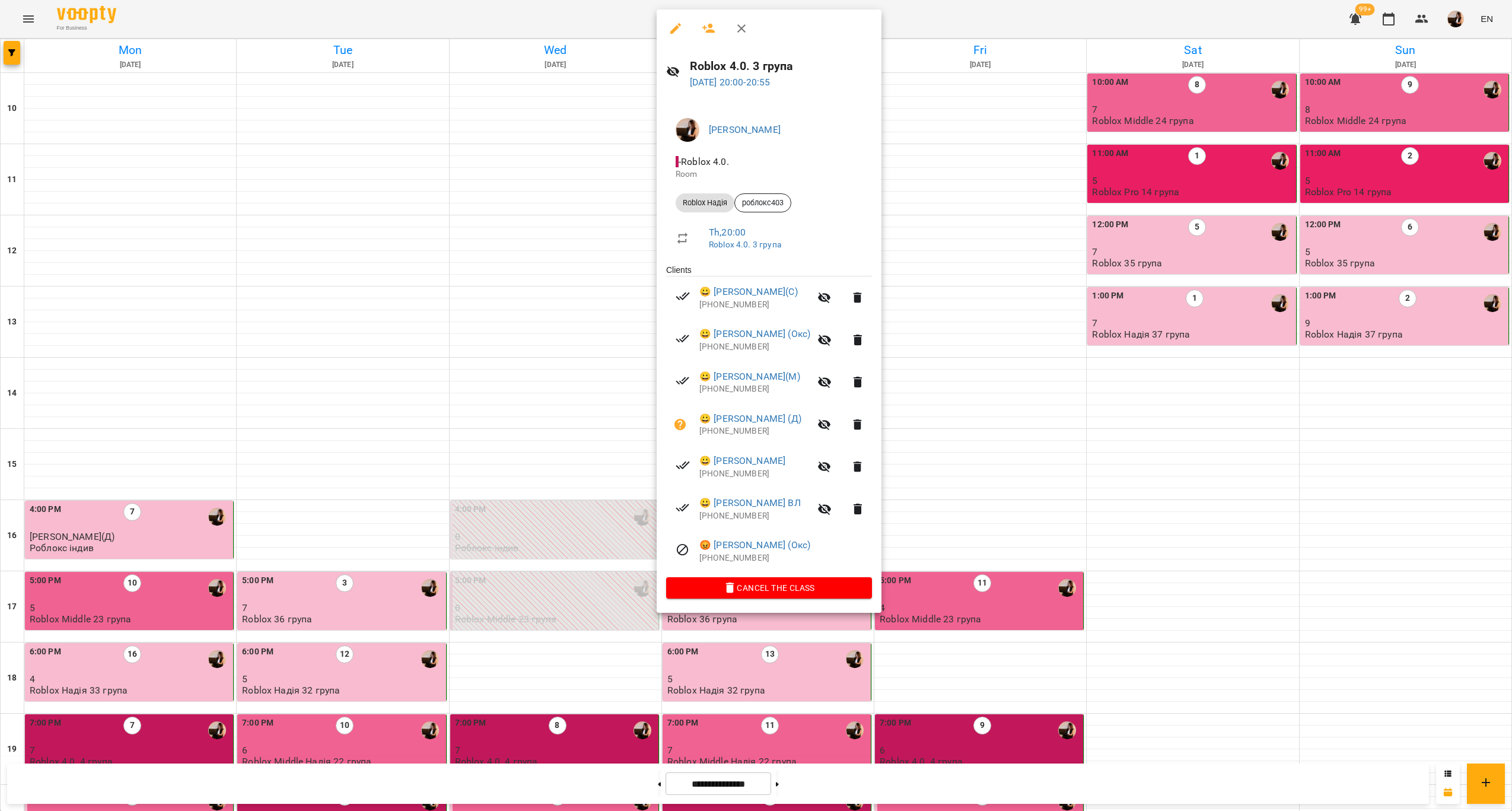
click at [782, 648] on div at bounding box center [756, 405] width 1512 height 811
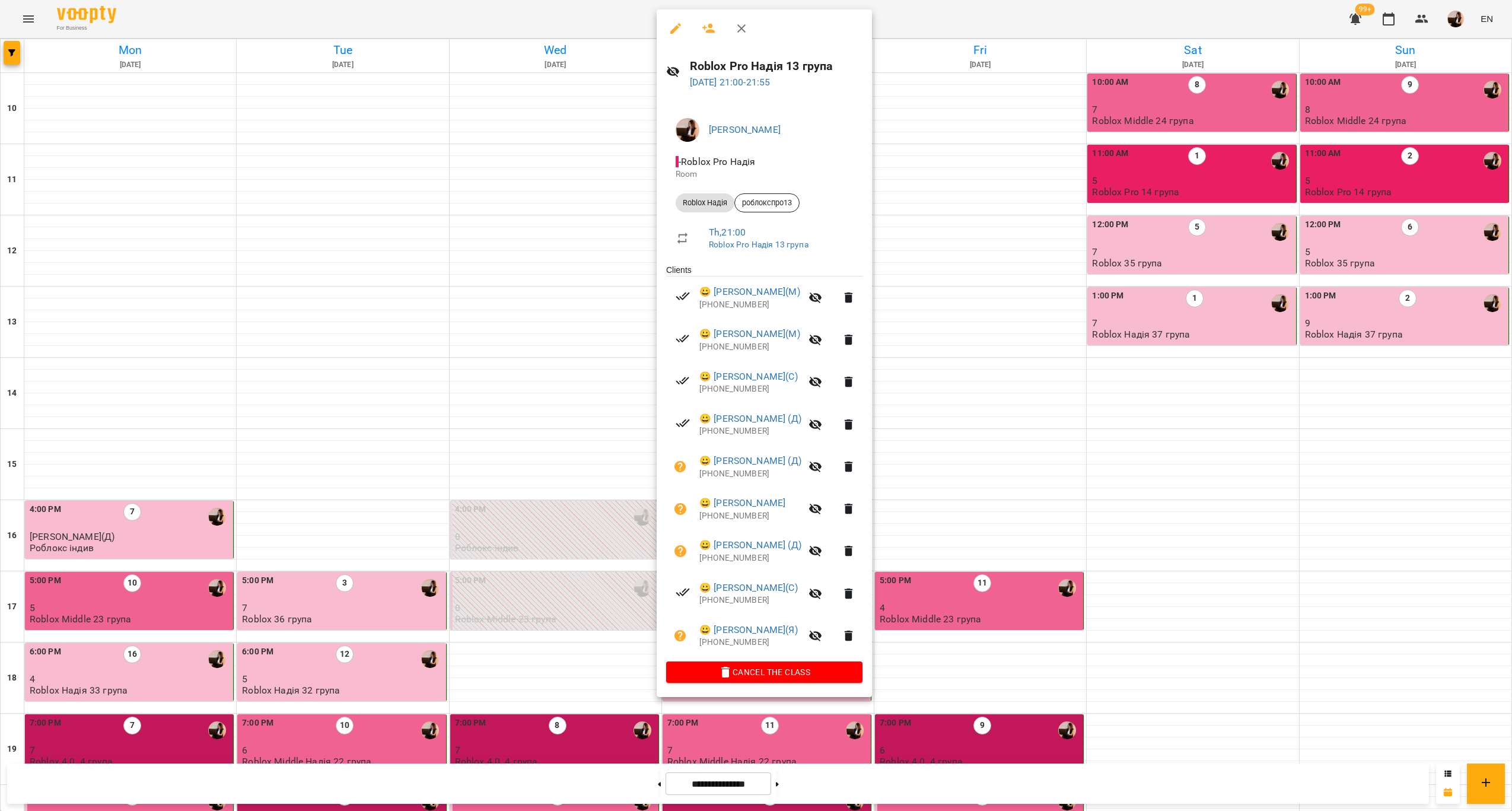
click at [986, 500] on div at bounding box center [756, 405] width 1512 height 811
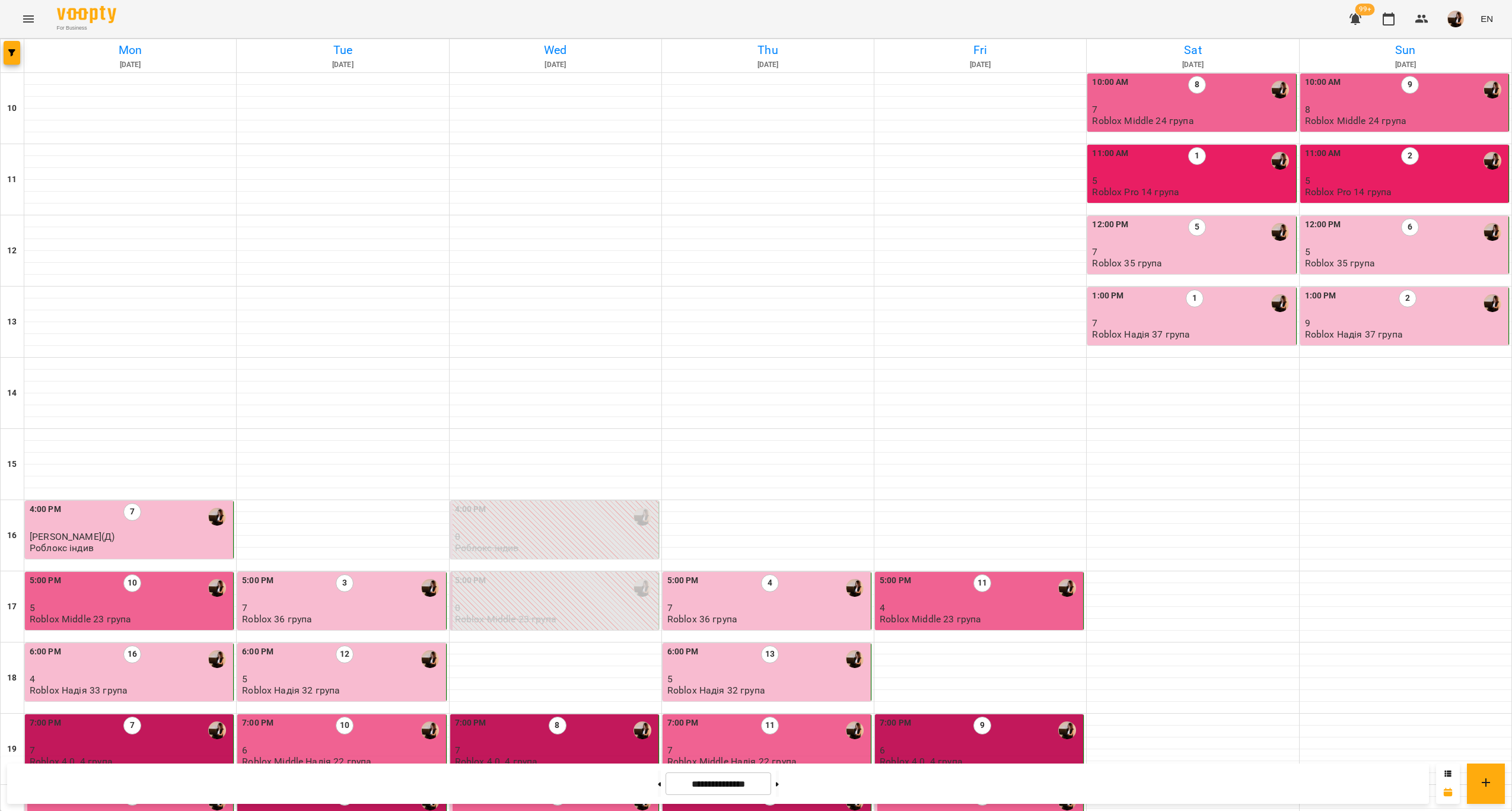
scroll to position [0, 0]
click at [1384, 307] on div "1:00 PM 2" at bounding box center [1406, 303] width 201 height 27
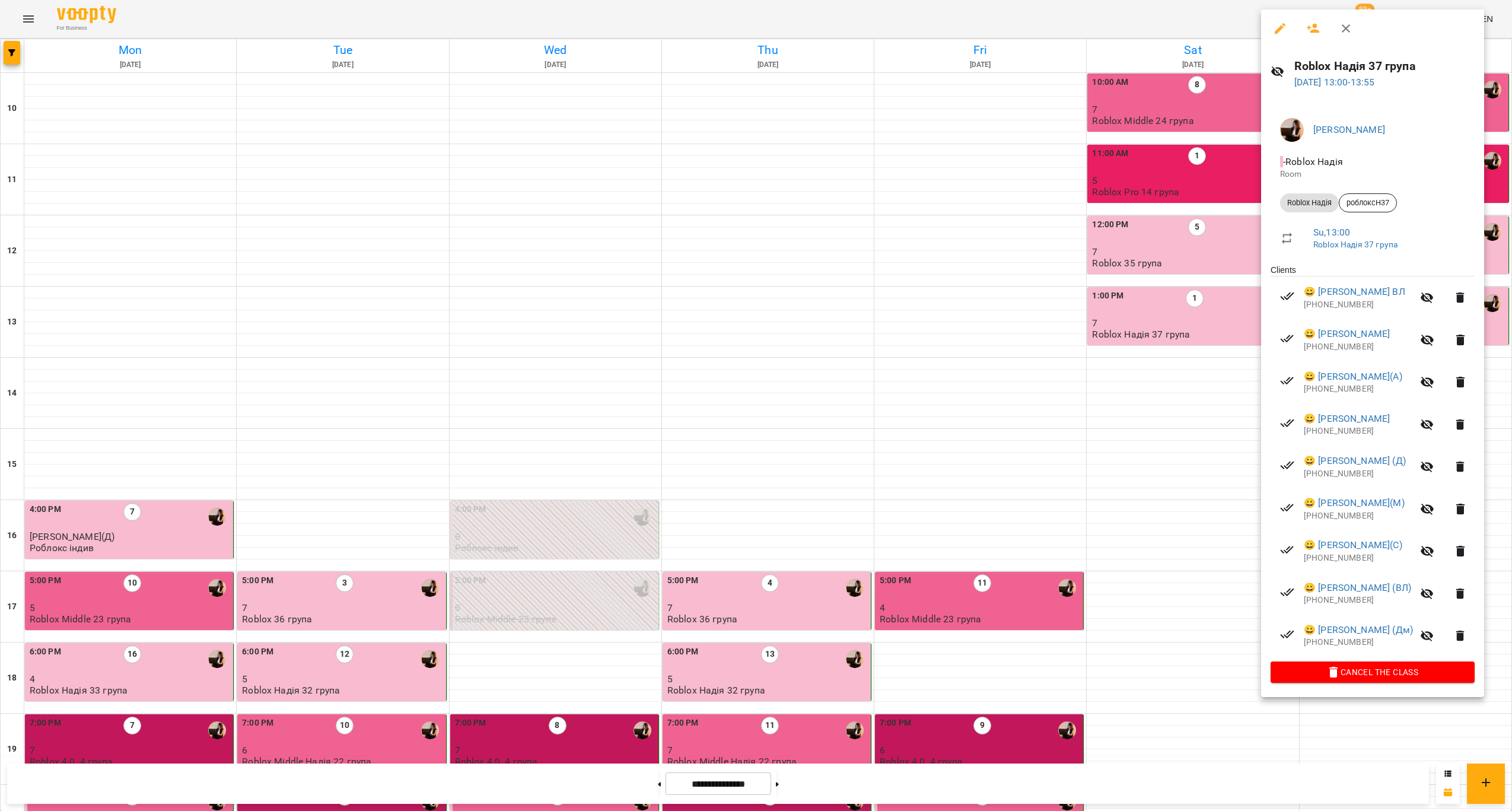
click at [1184, 334] on div at bounding box center [756, 405] width 1512 height 811
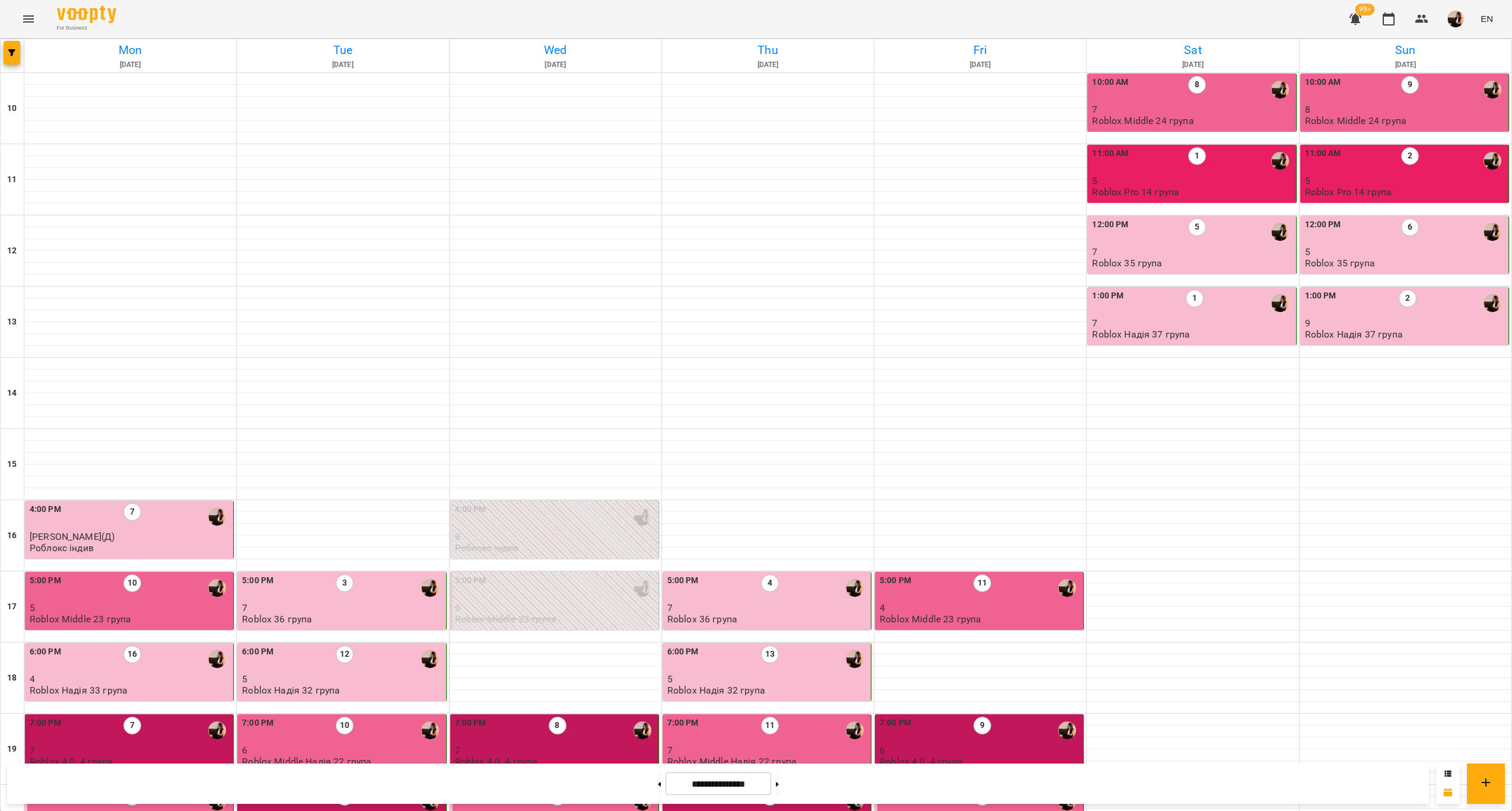
click at [1366, 254] on p "5" at bounding box center [1406, 252] width 201 height 10
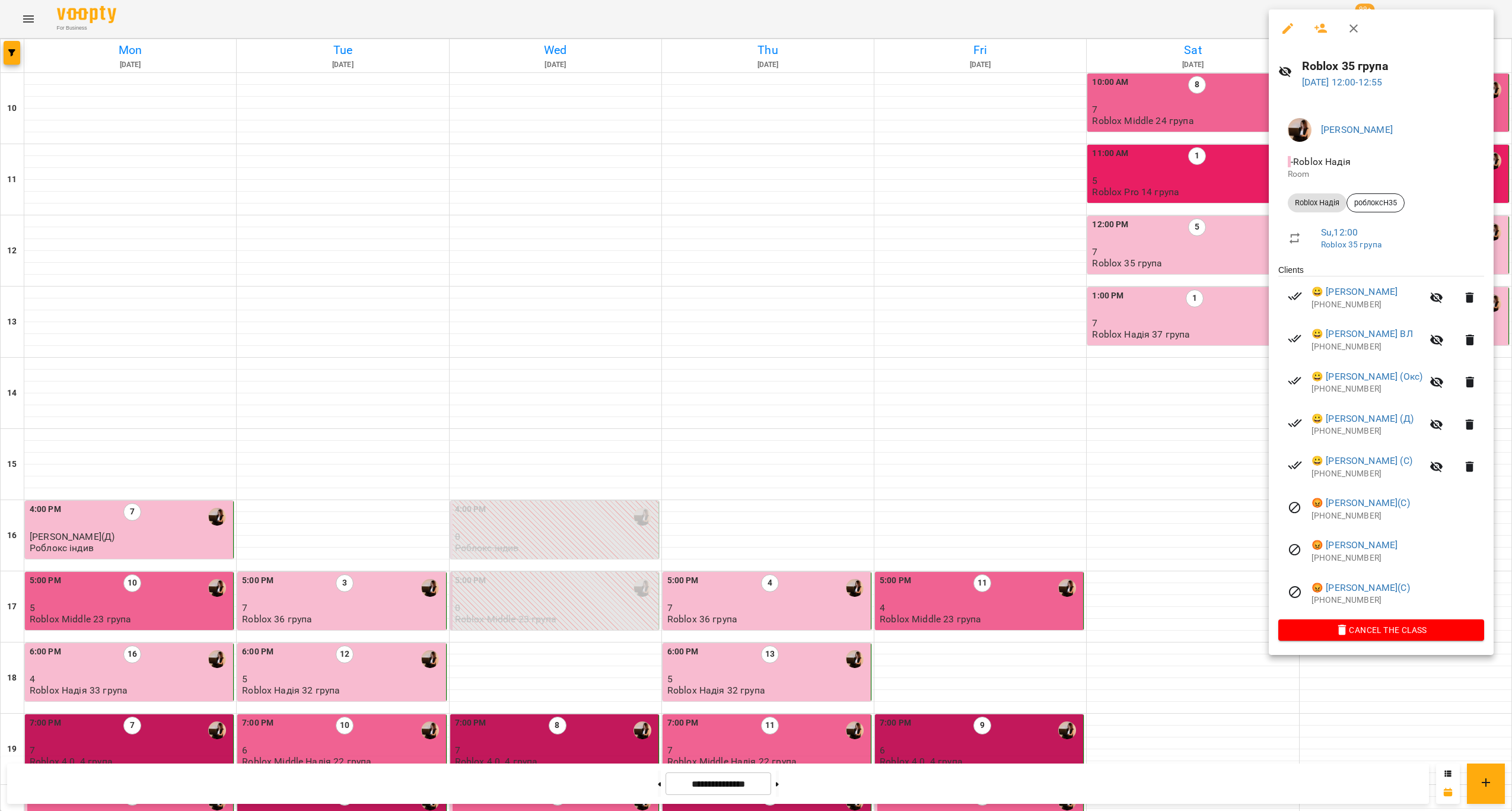
click at [1216, 248] on div at bounding box center [756, 405] width 1512 height 811
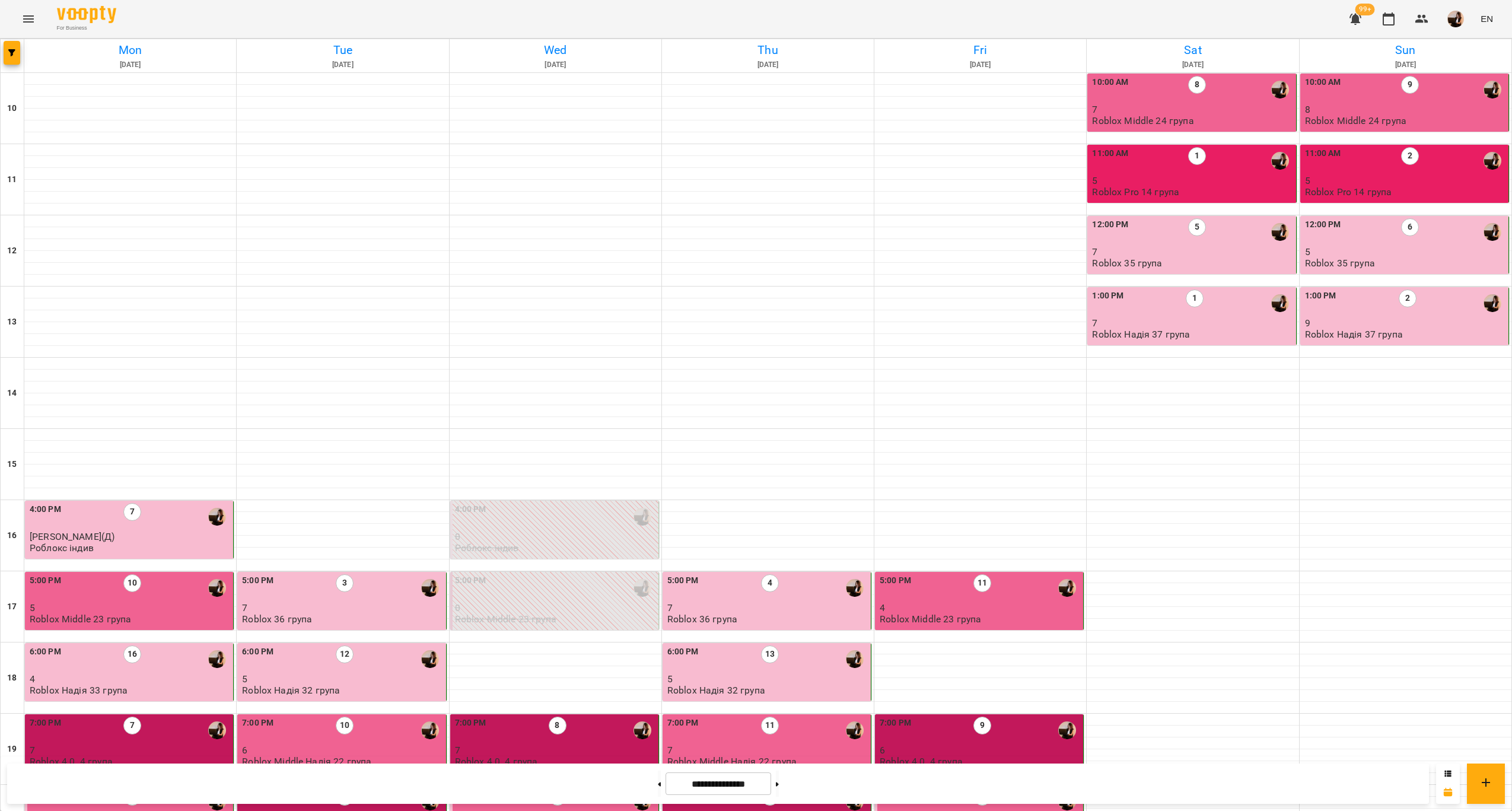
click at [1216, 248] on p "7" at bounding box center [1193, 252] width 201 height 10
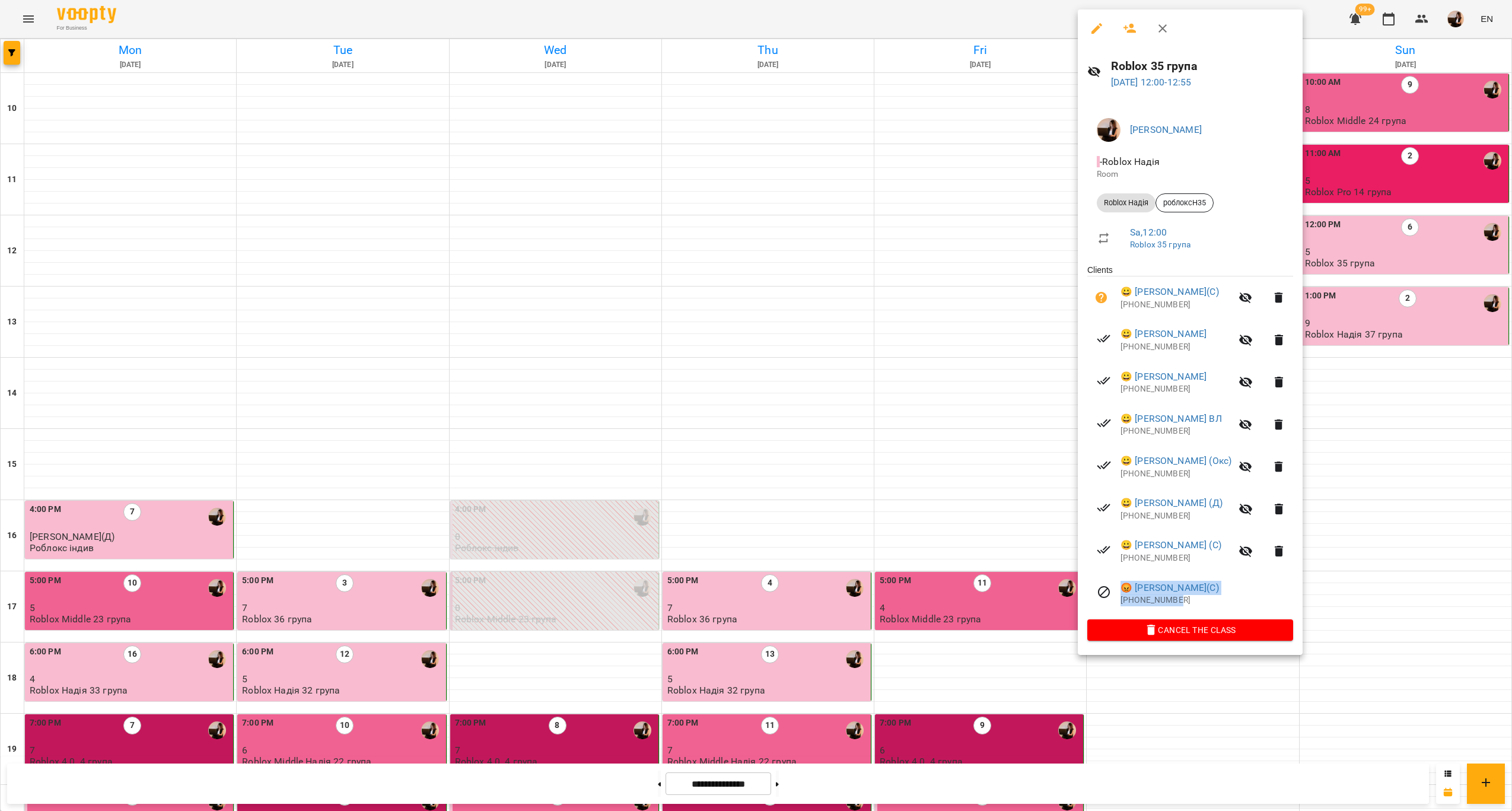
drag, startPoint x: 1218, startPoint y: 603, endPoint x: 1125, endPoint y: 578, distance: 96.3
click at [1125, 578] on li "😡 [PERSON_NAME](С) [PHONE_NUMBER]" at bounding box center [1190, 593] width 206 height 42
copy div "😡 [PERSON_NAME](С) [PHONE_NUMBER]"
click at [1176, 67] on h6 "Roblox 35 група" at bounding box center [1202, 66] width 182 height 18
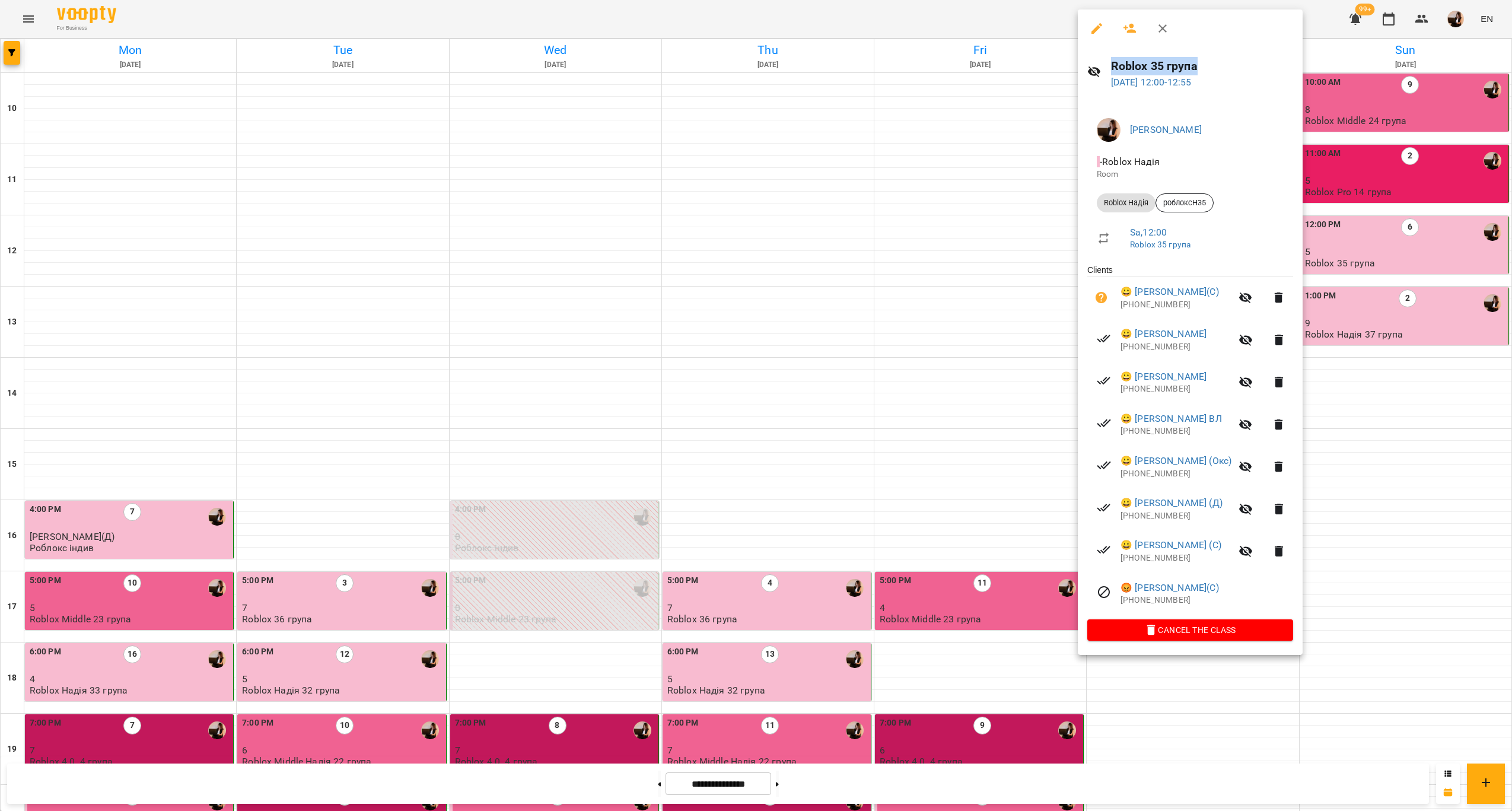
click at [1176, 65] on h6 "Roblox 35 група" at bounding box center [1202, 66] width 182 height 18
copy h6 "Roblox 35 група"
click at [1427, 143] on div at bounding box center [756, 405] width 1512 height 811
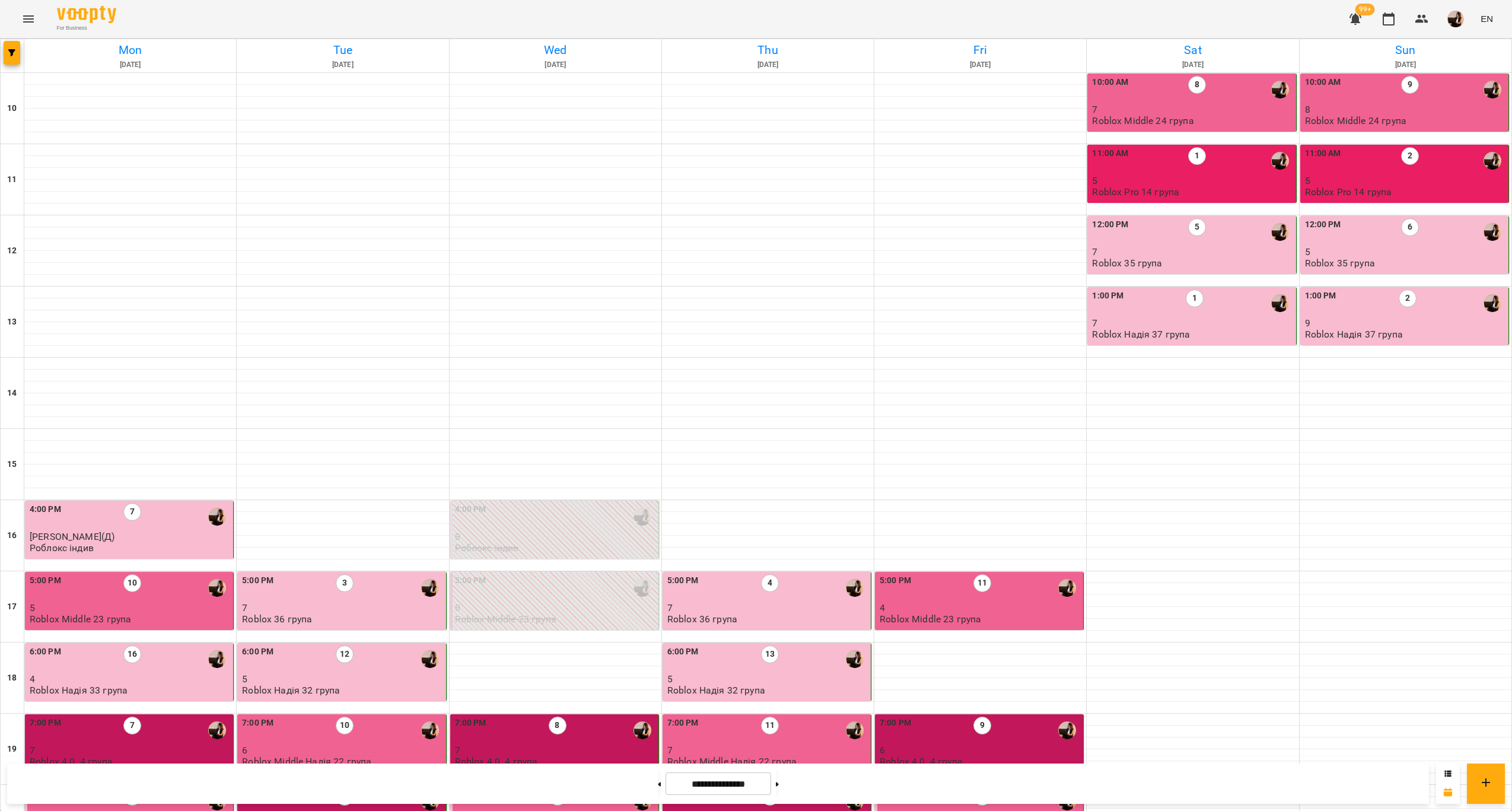
click at [1425, 169] on div "11:00 AM 2" at bounding box center [1406, 160] width 201 height 27
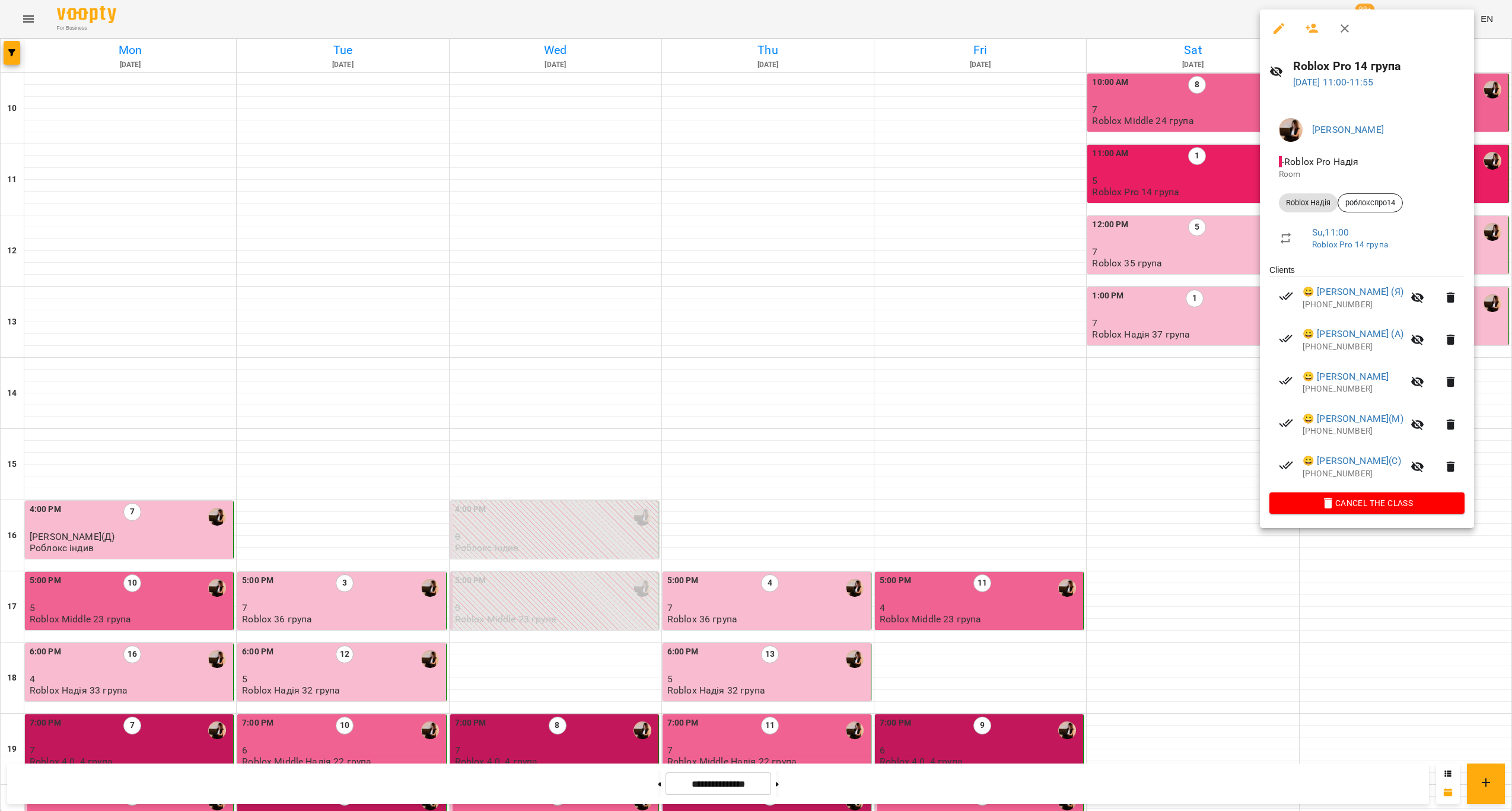
click at [1146, 182] on div at bounding box center [756, 405] width 1512 height 811
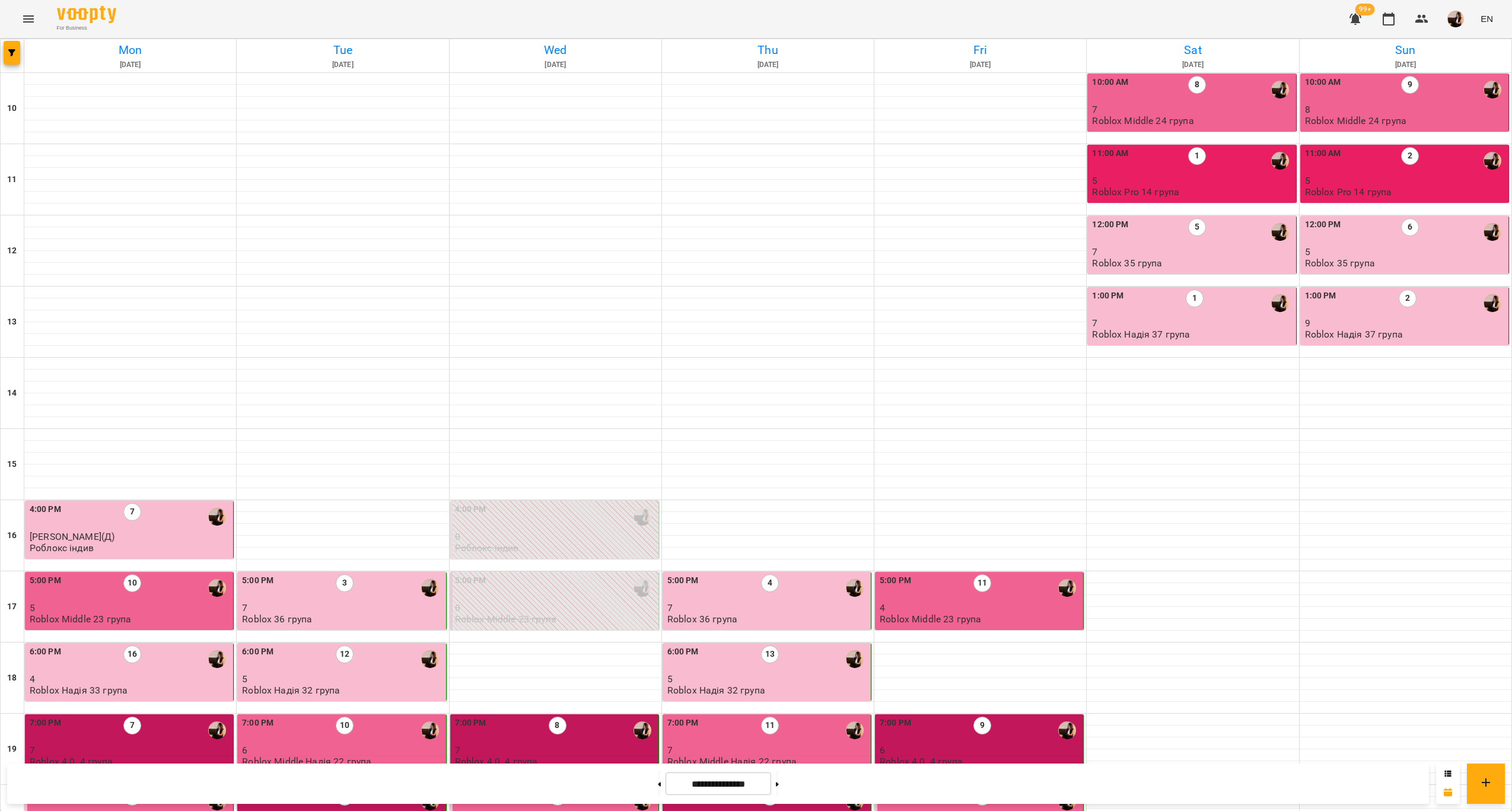
click at [1345, 118] on p "Roblox Middle 24 група" at bounding box center [1355, 120] width 101 height 10
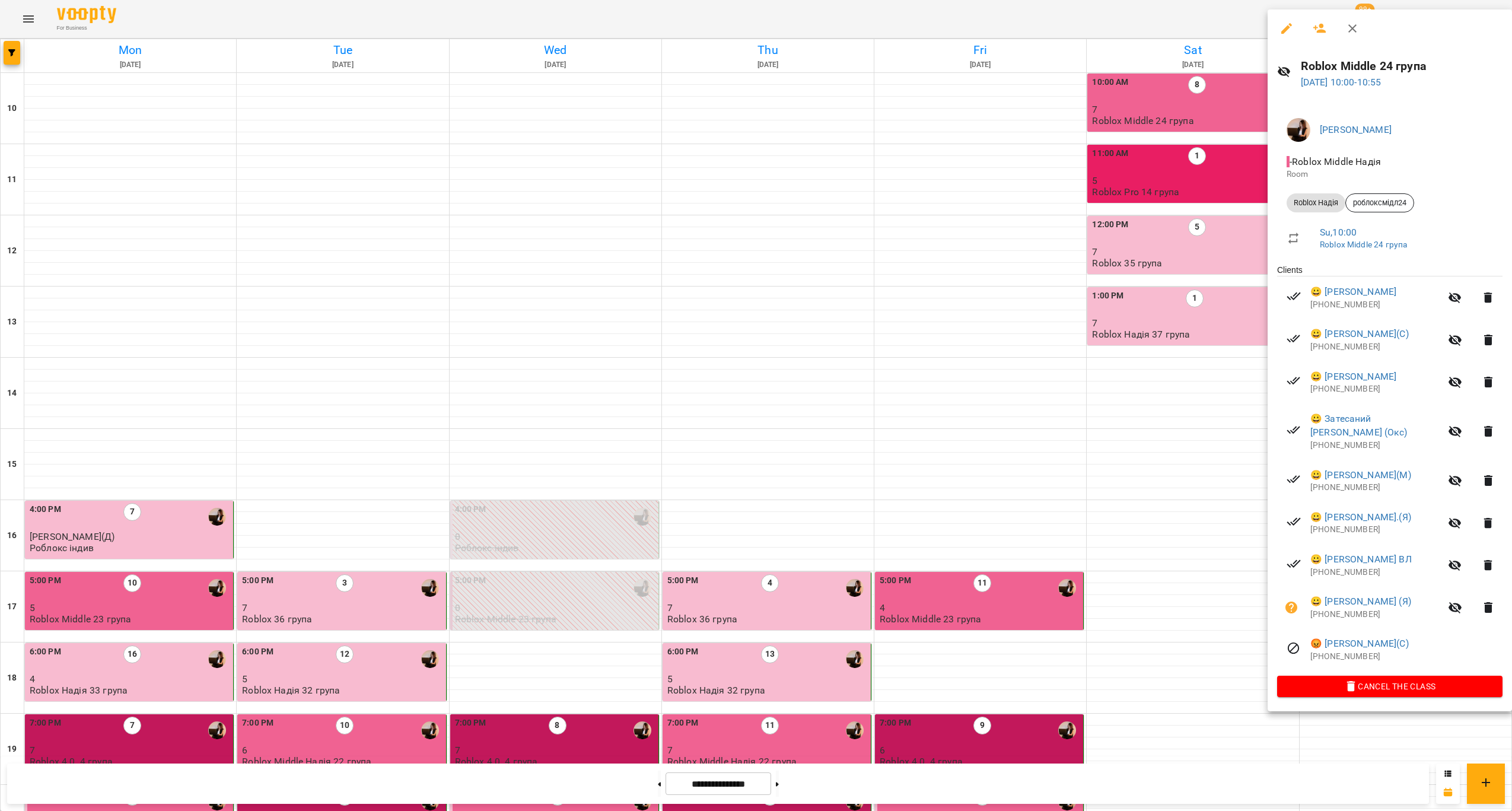
click at [1194, 107] on div at bounding box center [756, 405] width 1512 height 811
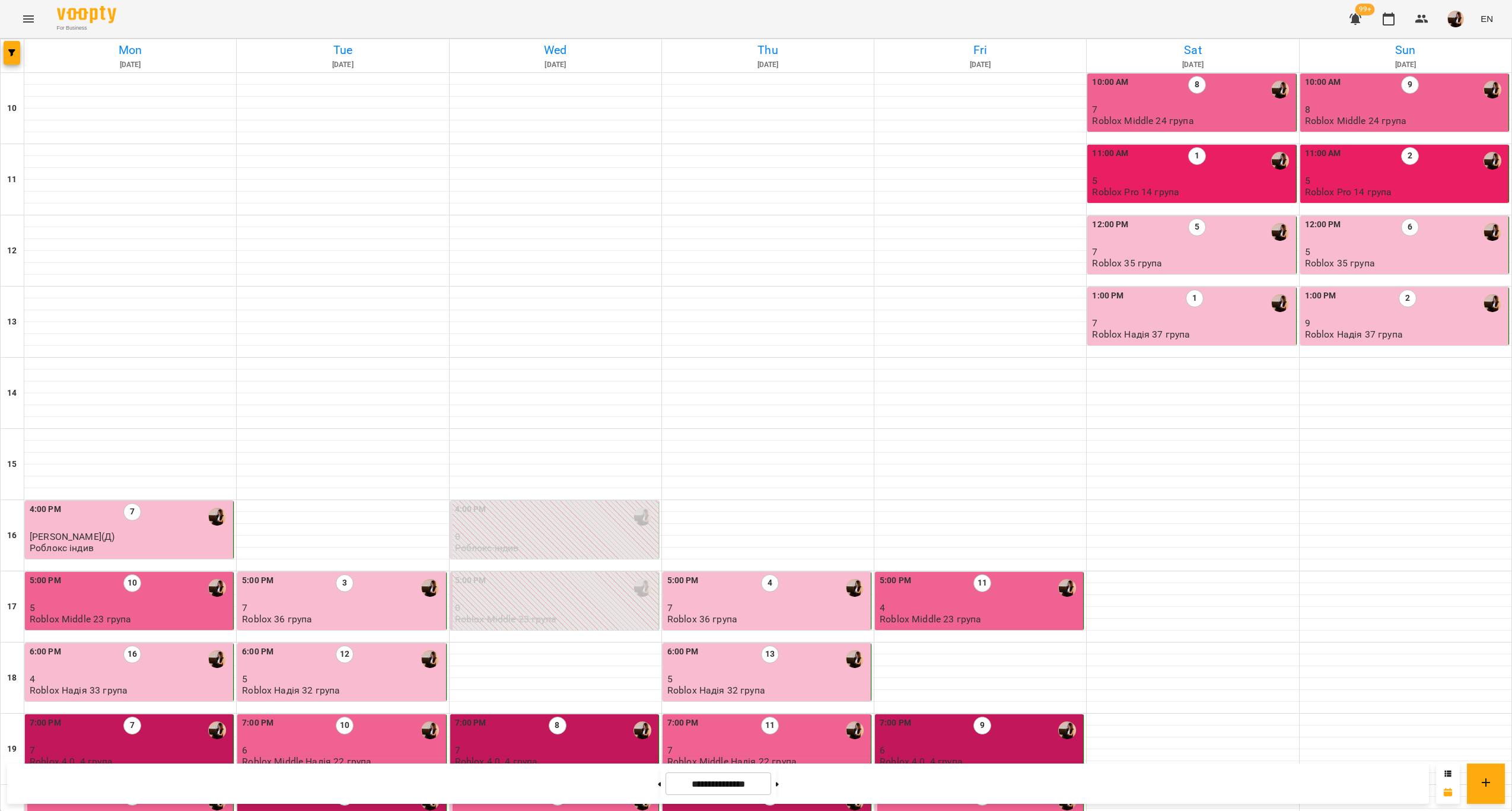
click at [1194, 107] on p "7" at bounding box center [1193, 110] width 201 height 10
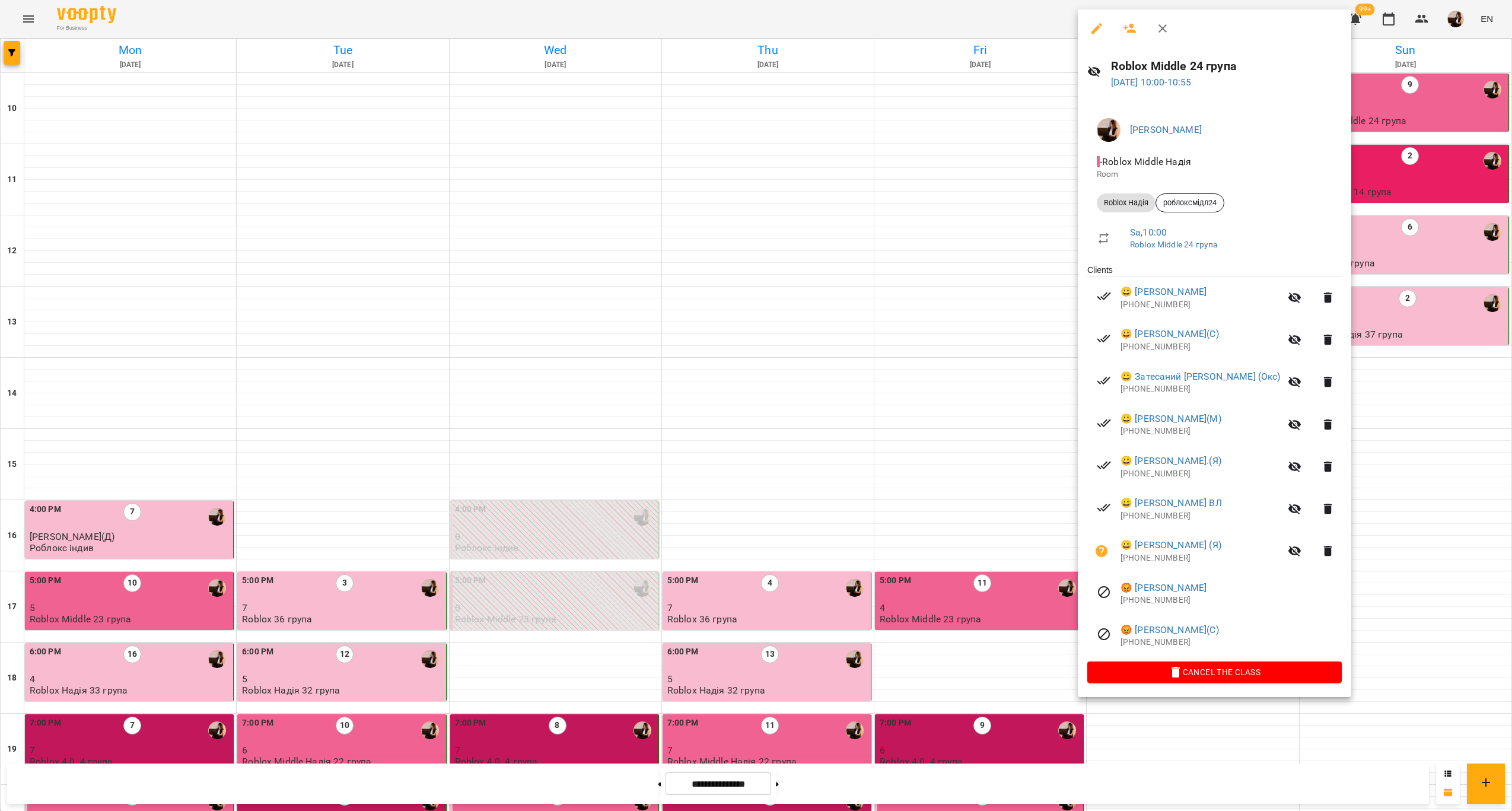
click at [1377, 102] on div at bounding box center [756, 405] width 1512 height 811
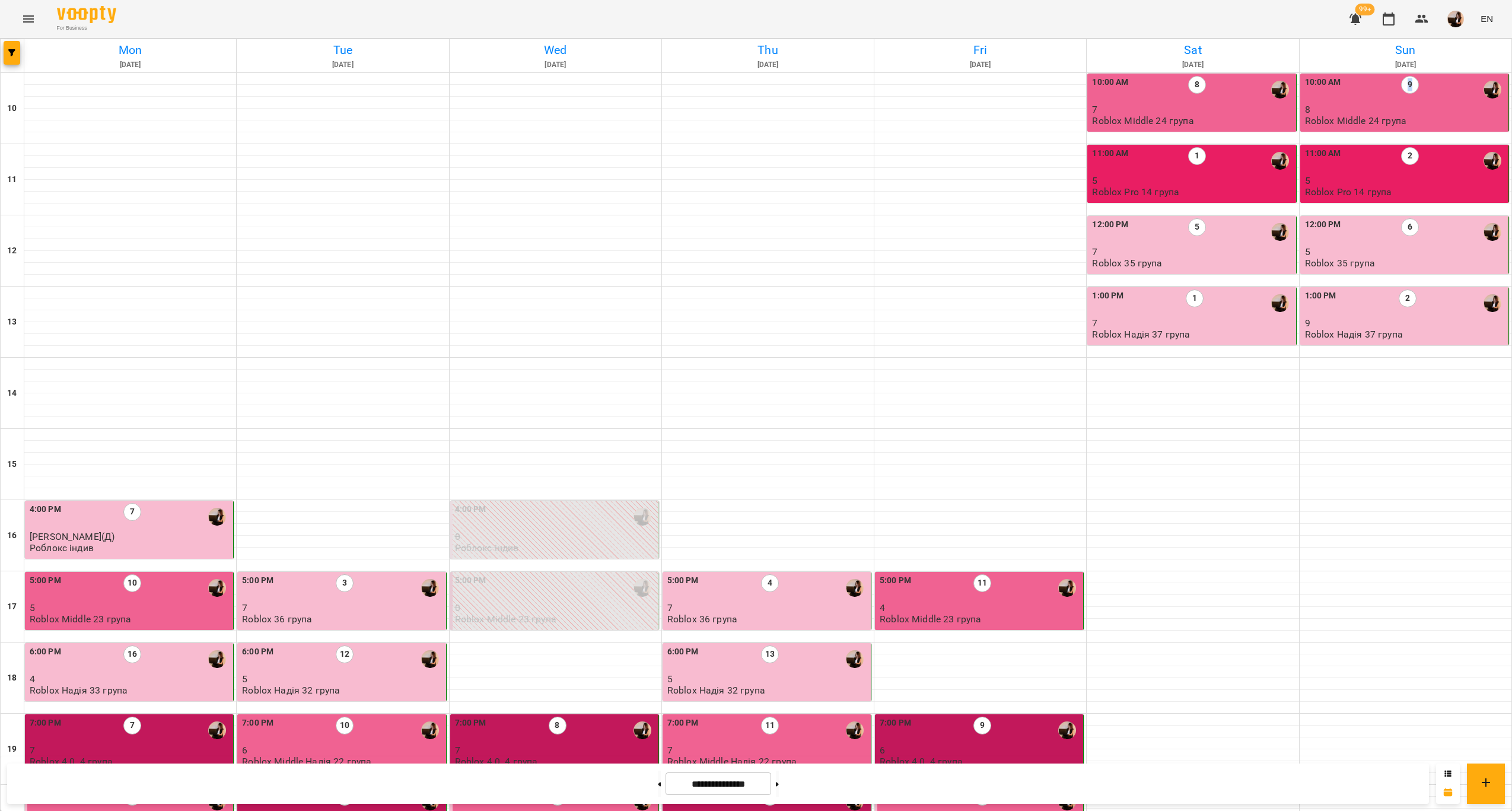
click at [1377, 102] on div "10:00 AM 9" at bounding box center [1406, 89] width 201 height 27
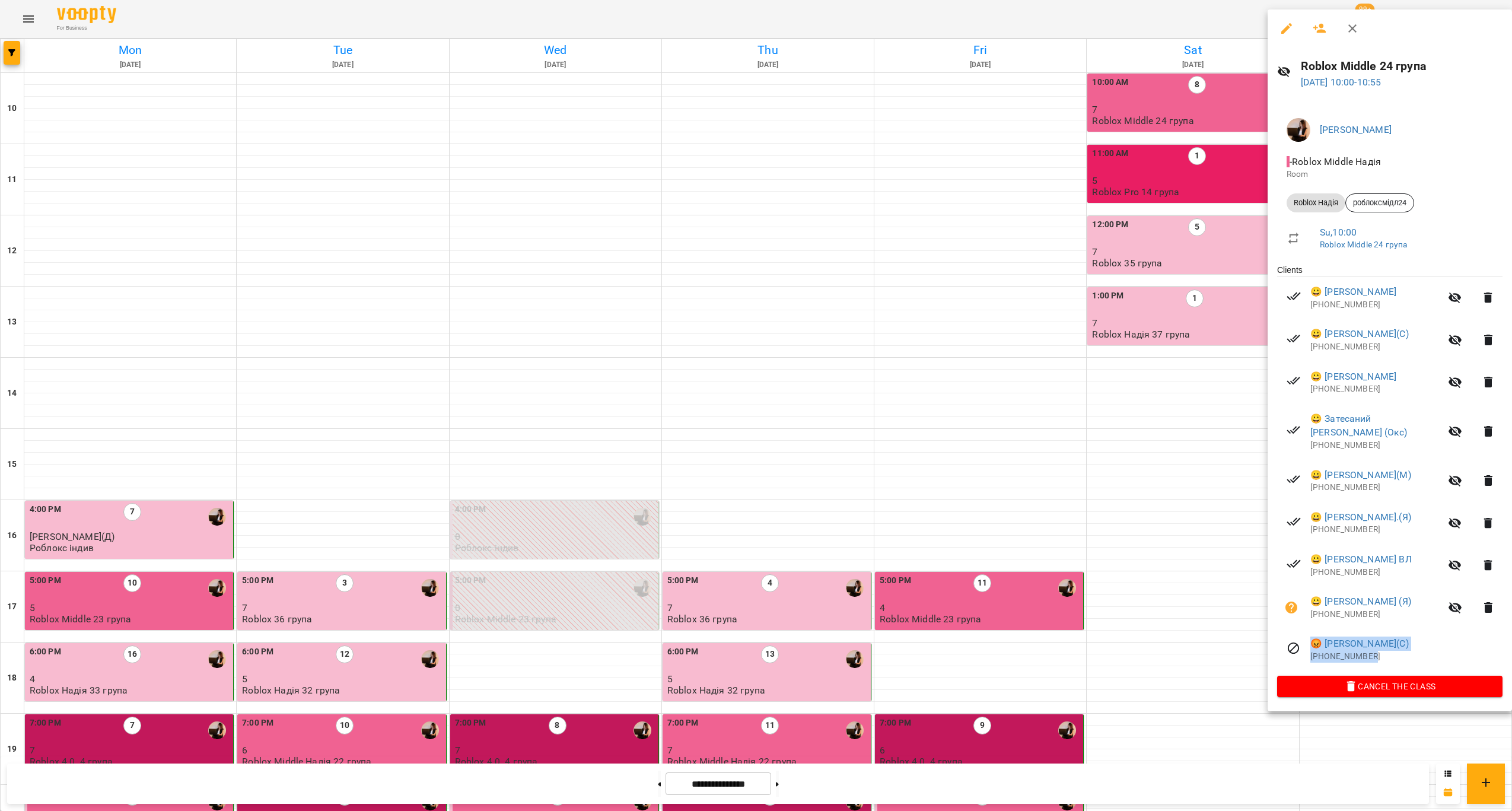
drag, startPoint x: 1376, startPoint y: 641, endPoint x: 1314, endPoint y: 618, distance: 66.1
click at [1314, 629] on li "😡 [PERSON_NAME](С) [PHONE_NUMBER]" at bounding box center [1389, 649] width 225 height 42
copy div "😡 [PERSON_NAME](С) [PHONE_NUMBER]"
click at [1410, 64] on h6 "Roblox Middle 24 група" at bounding box center [1401, 66] width 202 height 18
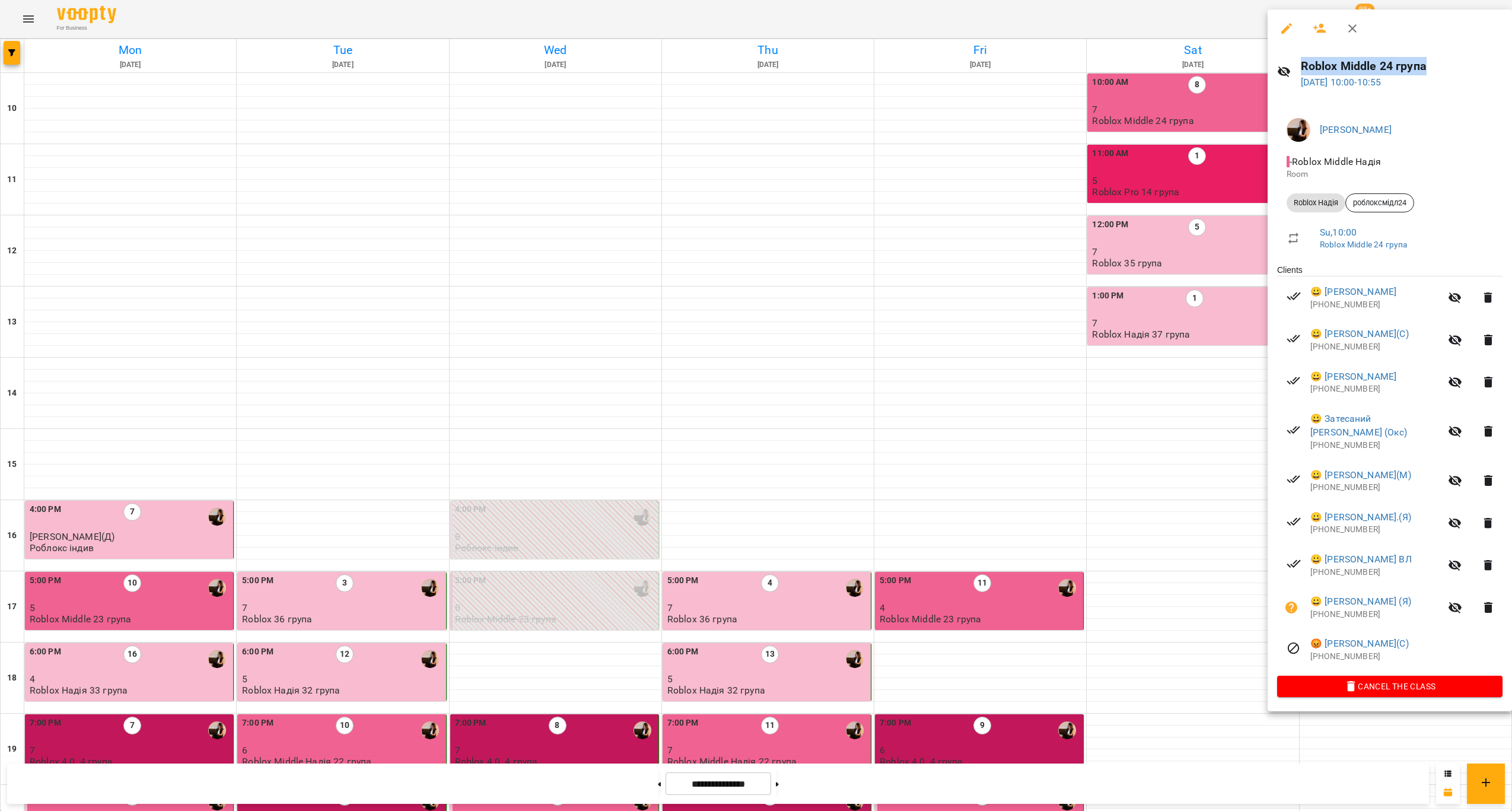
click at [1410, 64] on h6 "Roblox Middle 24 група" at bounding box center [1401, 66] width 202 height 18
copy h6 "Roblox Middle 24 група"
